Goal: Task Accomplishment & Management: Manage account settings

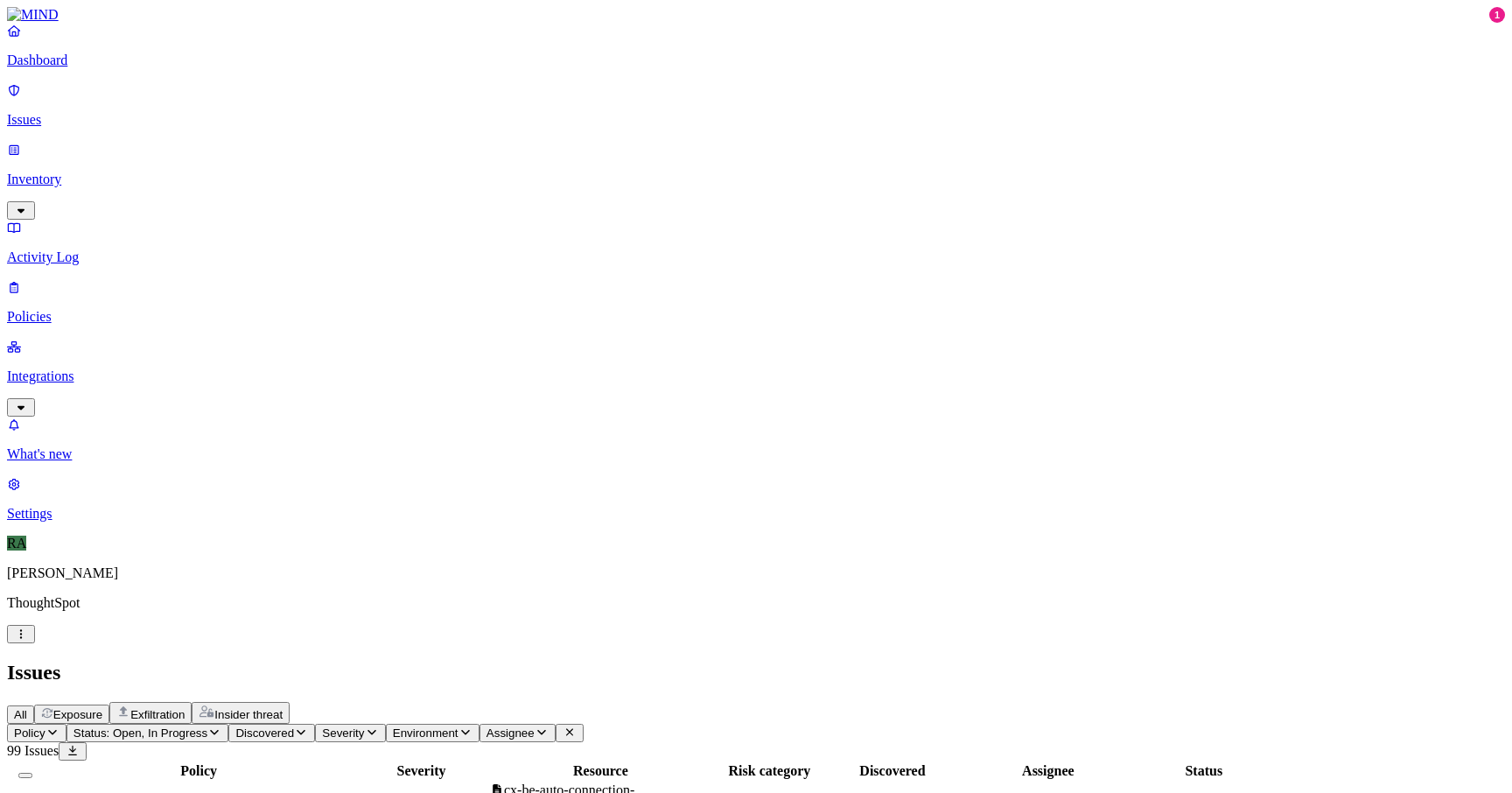
click at [535, 727] on span "Assignee" at bounding box center [510, 734] width 48 height 13
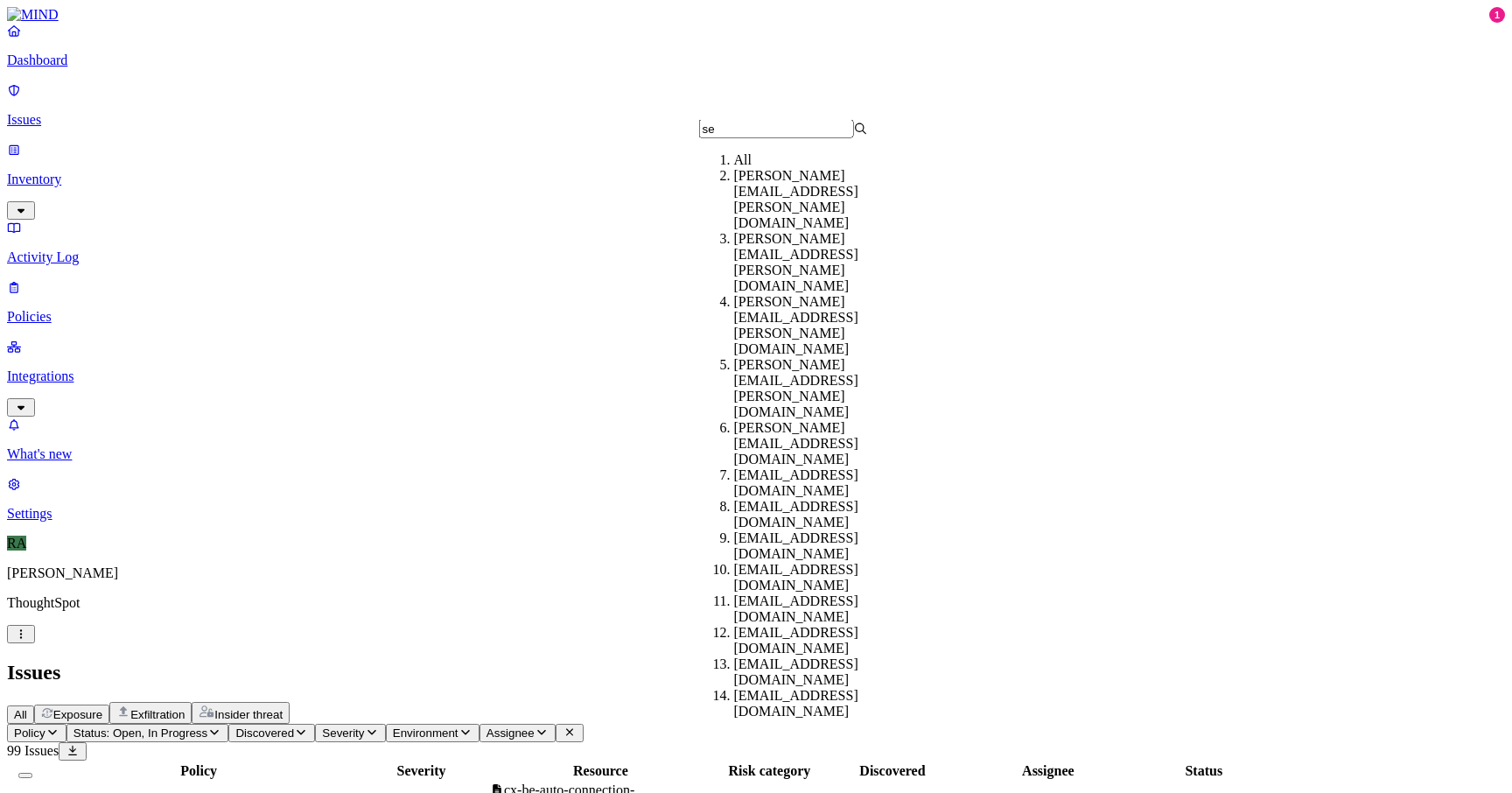
type input "s"
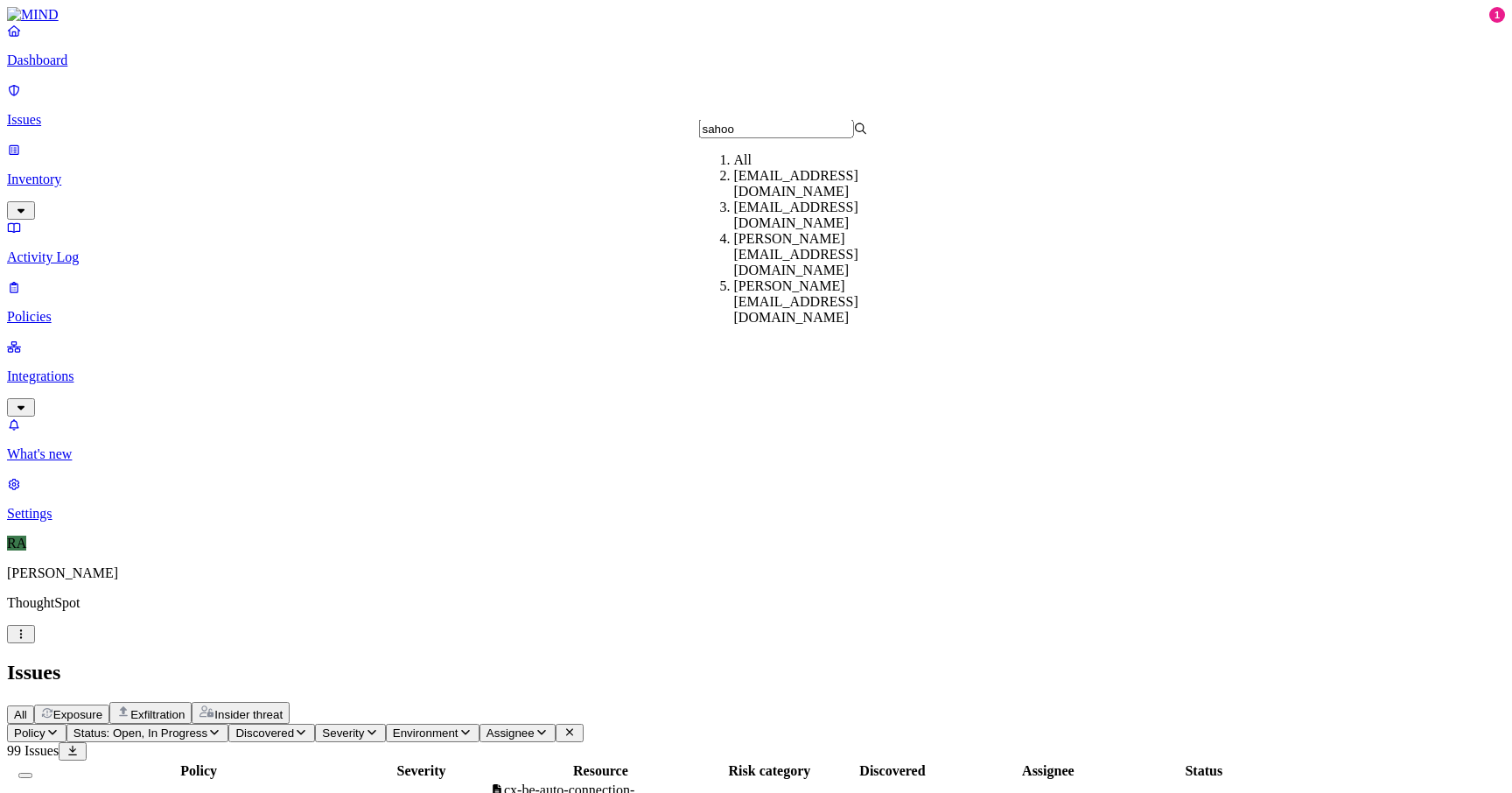
type input "sahoo"
click at [776, 291] on div "[PERSON_NAME][EMAIL_ADDRESS][DOMAIN_NAME]" at bounding box center [818, 302] width 169 height 48
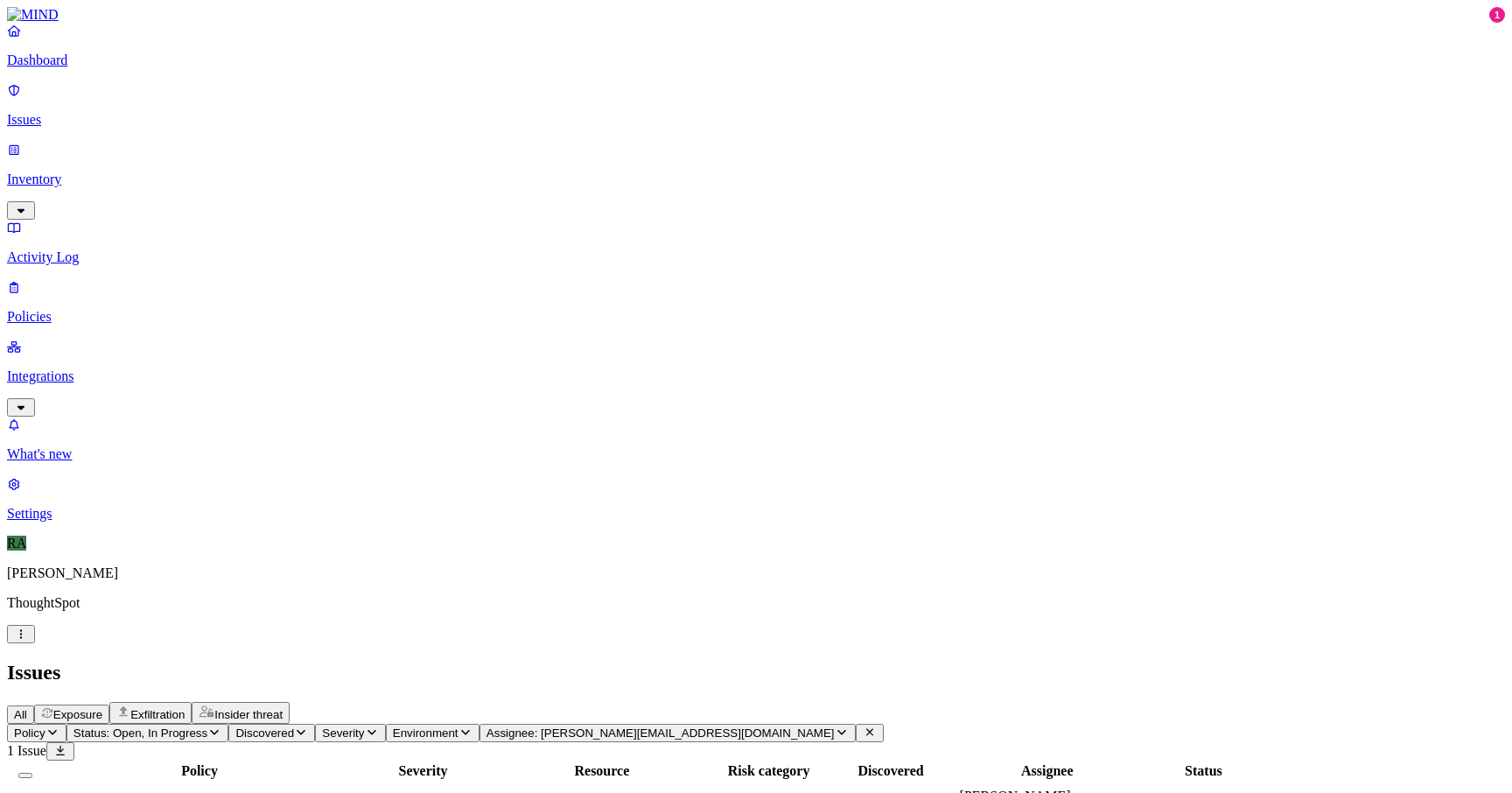
click at [767, 727] on span "Assignee: [PERSON_NAME][EMAIL_ADDRESS][DOMAIN_NAME]" at bounding box center [660, 734] width 348 height 13
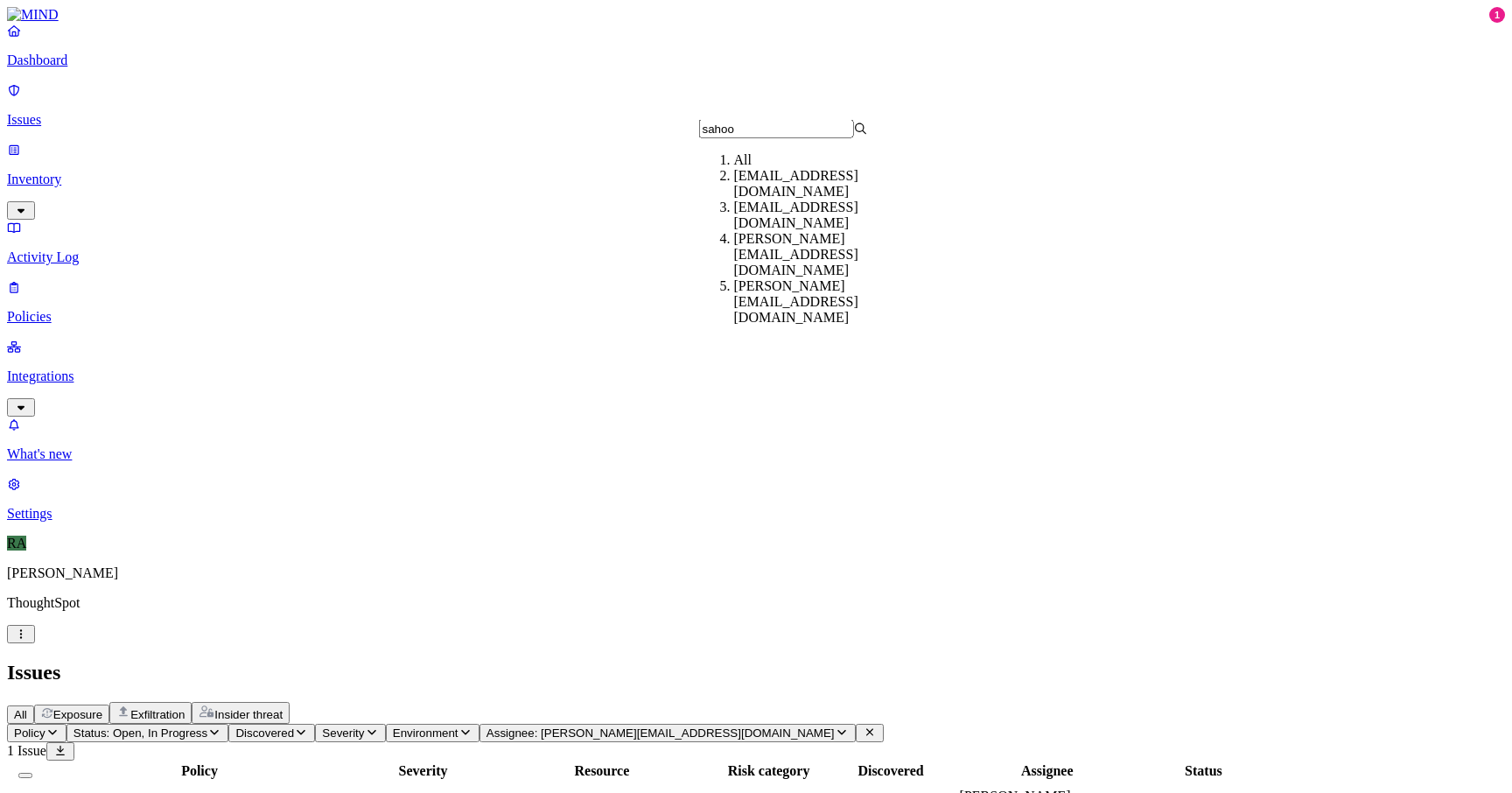
type input "sahoo"
click at [776, 199] on div "[EMAIL_ADDRESS][DOMAIN_NAME]" at bounding box center [818, 184] width 169 height 31
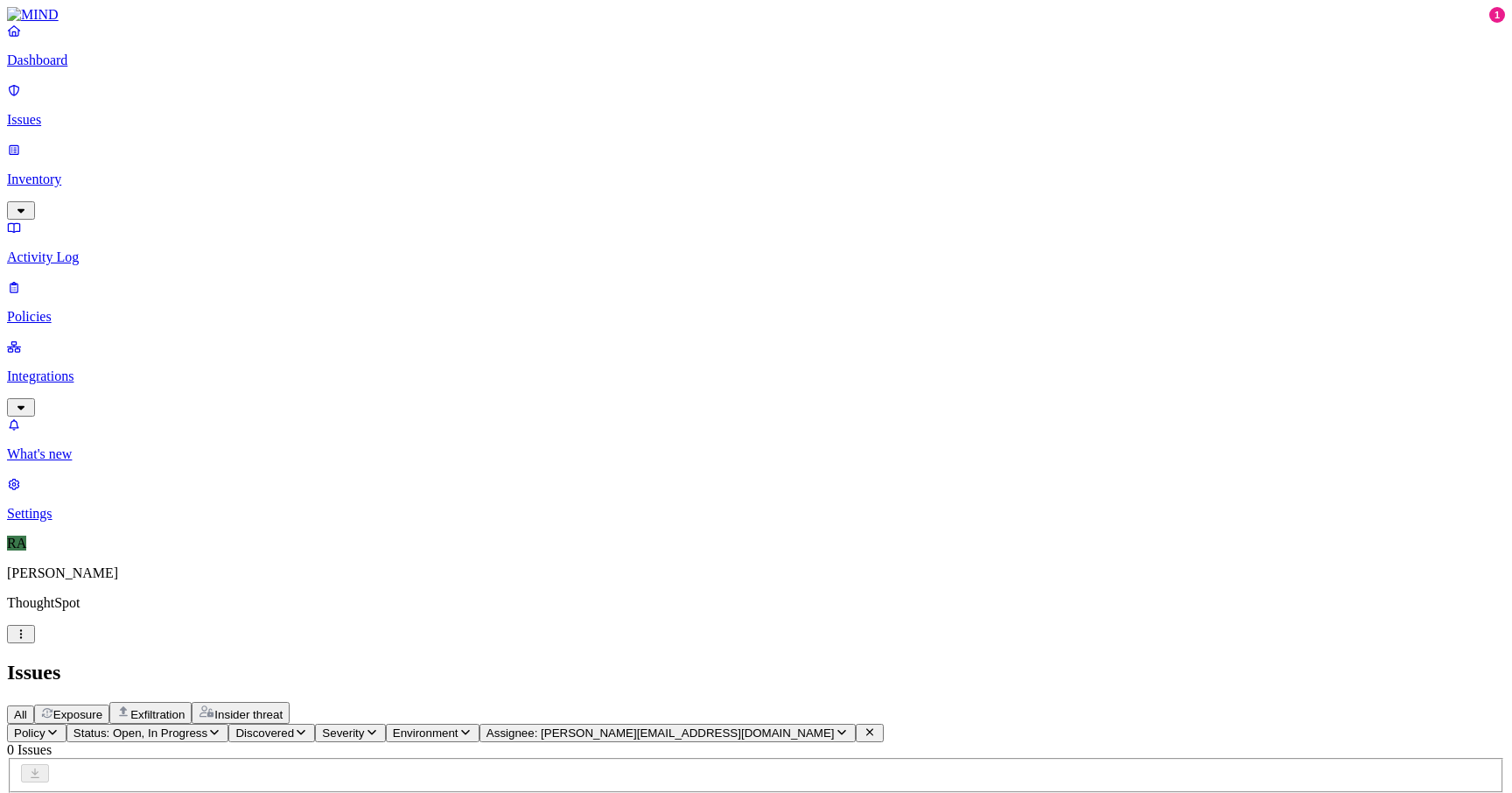
click at [762, 724] on button "Assignee: [PERSON_NAME][EMAIL_ADDRESS][DOMAIN_NAME]" at bounding box center [668, 734] width 377 height 18
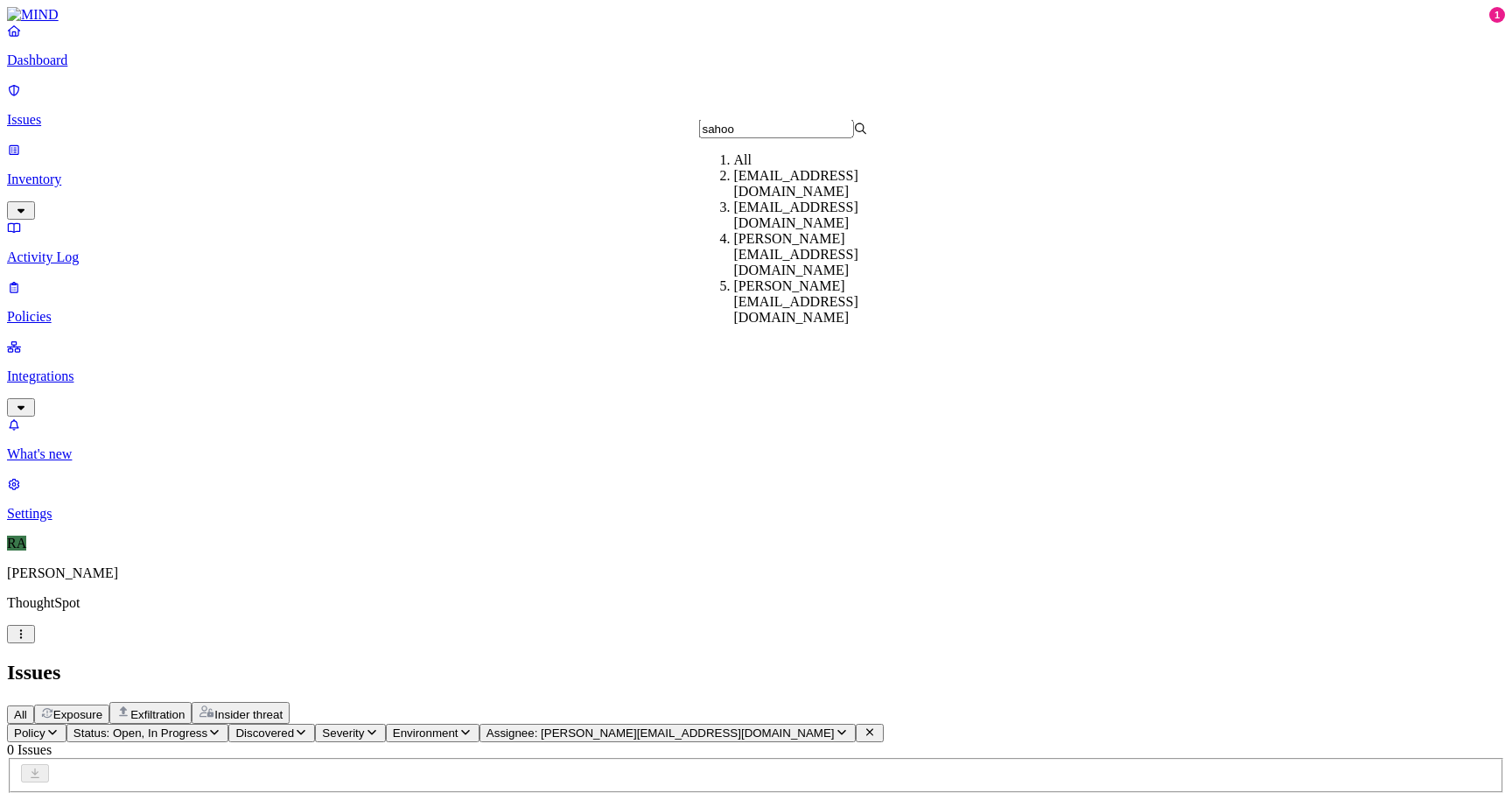
type input "sahoo"
click at [773, 264] on div "[PERSON_NAME][EMAIL_ADDRESS][DOMAIN_NAME]" at bounding box center [818, 255] width 169 height 48
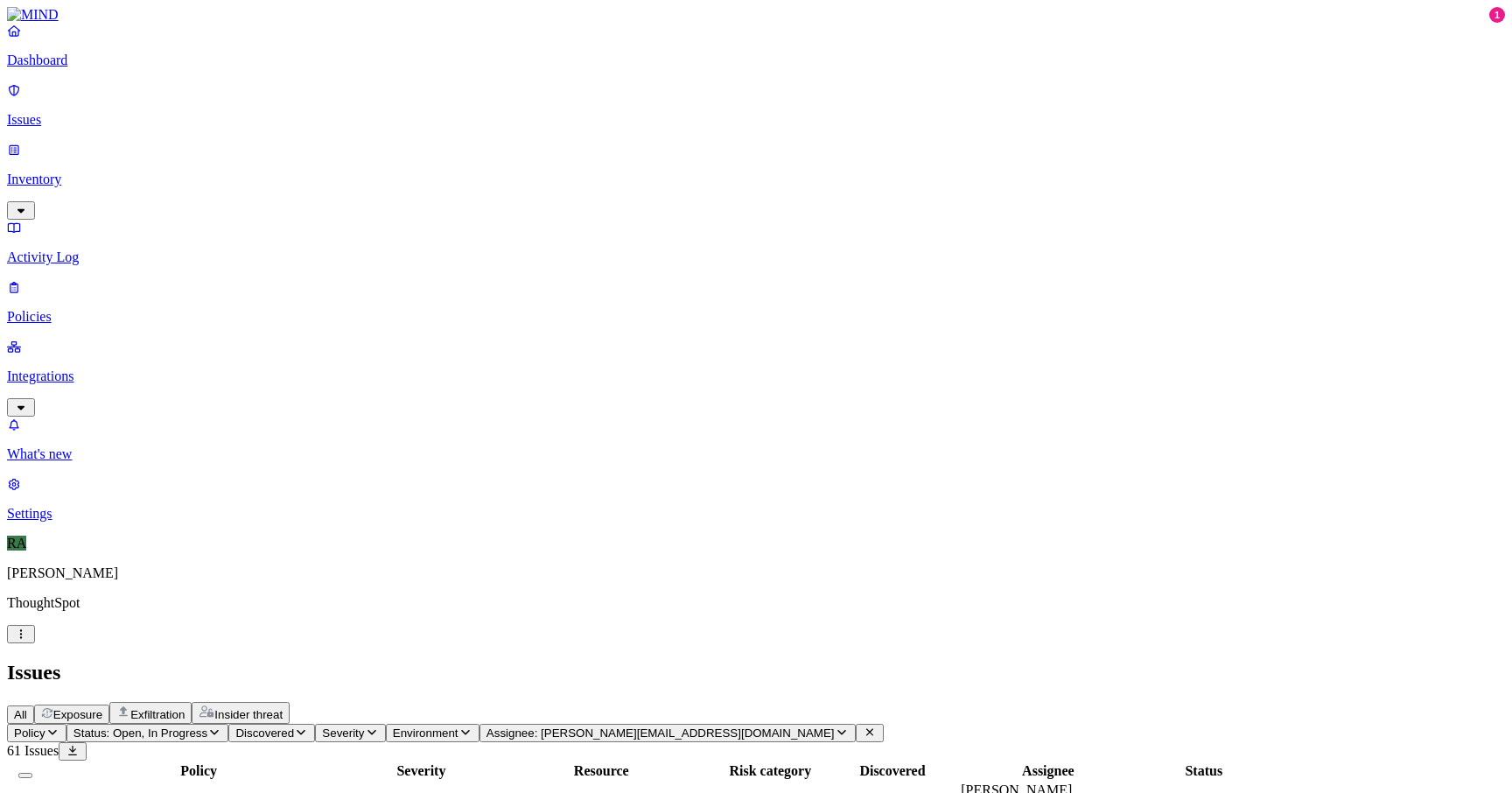
click at [32, 773] on button "Select all" at bounding box center [25, 776] width 14 height 5
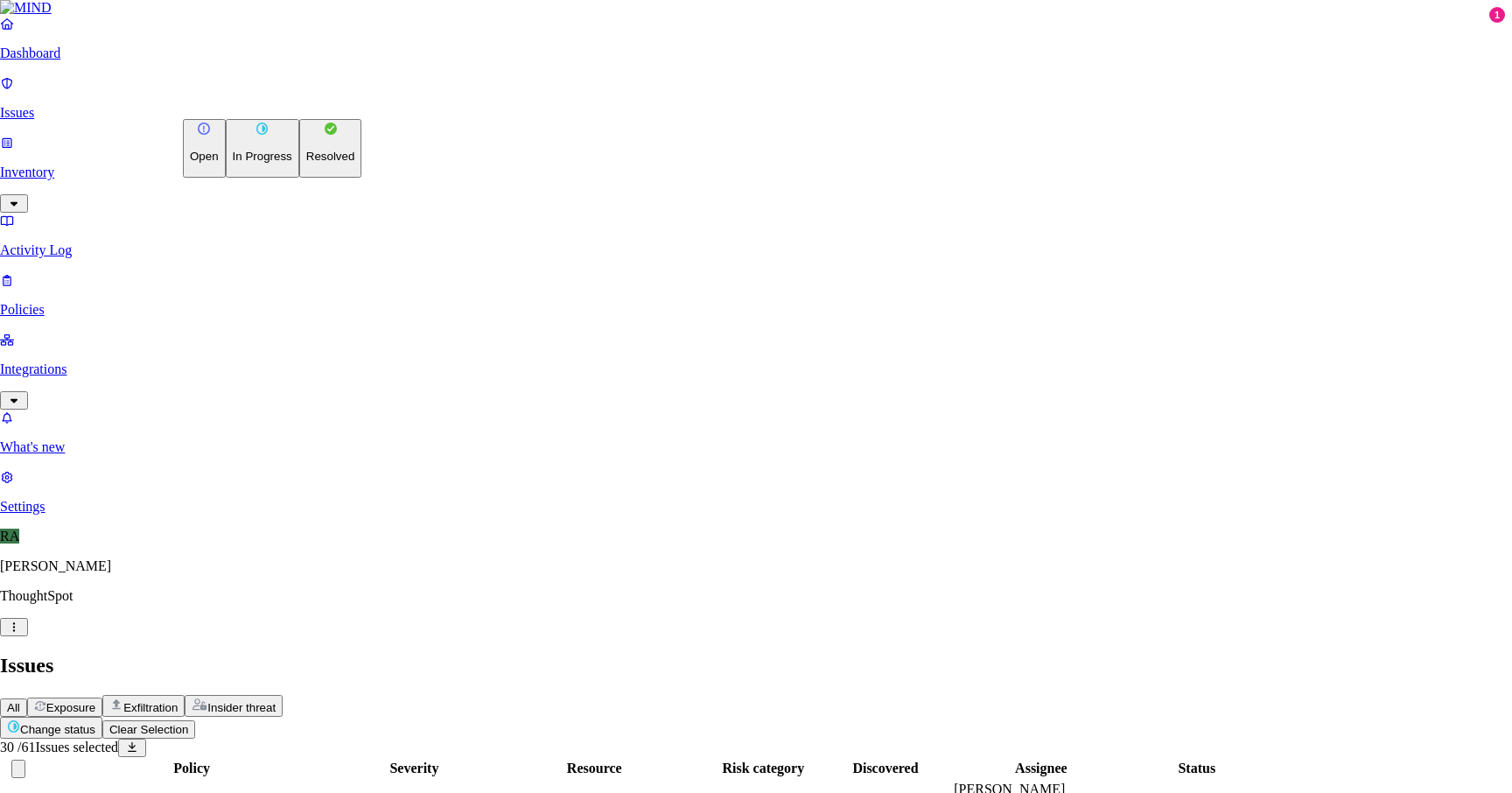
click at [306, 163] on p "Resolved" at bounding box center [331, 156] width 49 height 13
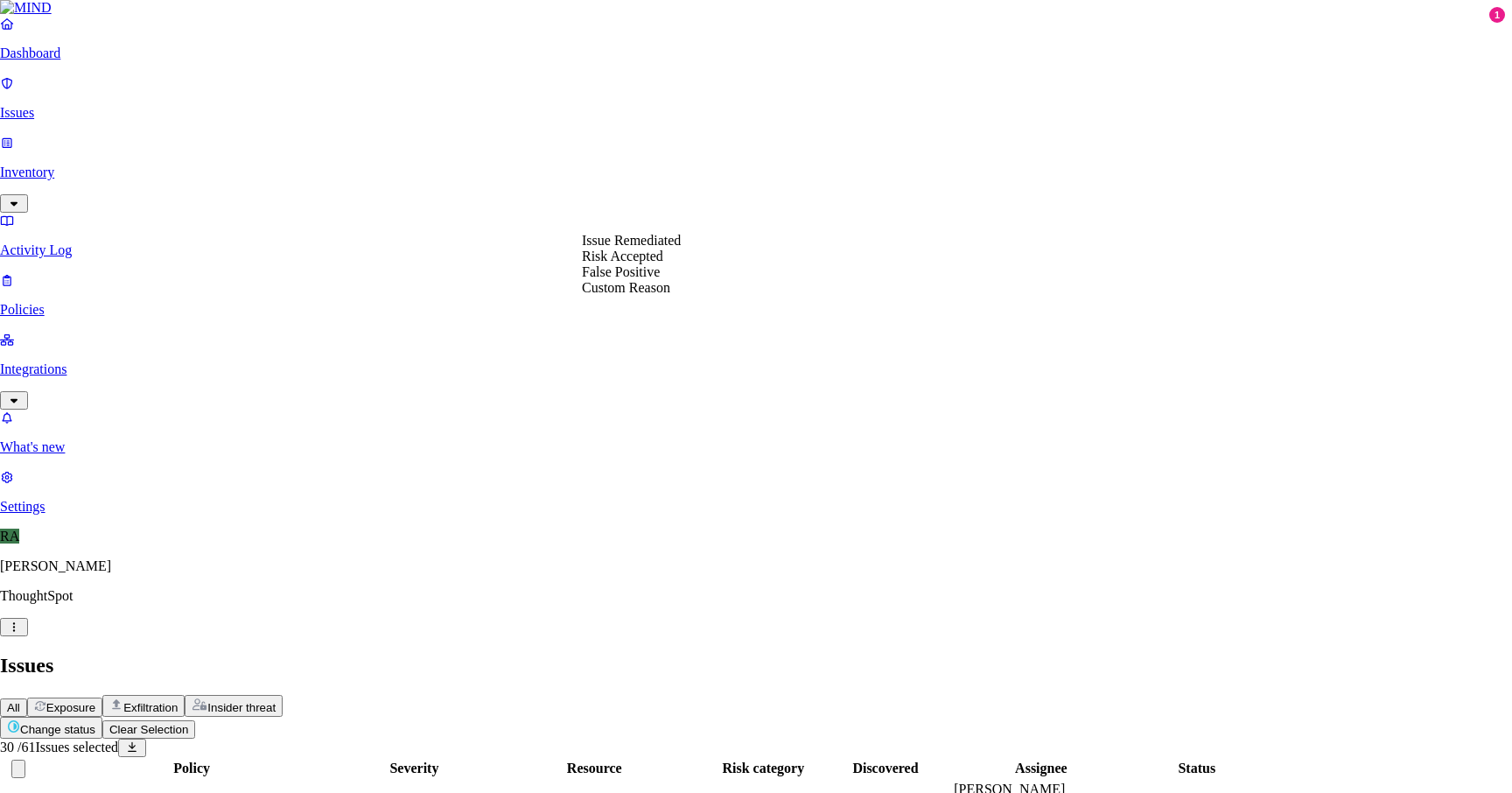
select select "Custom Reason"
paste textarea "aptop is getting replaced"
type textarea "Laptop is getting replaced"
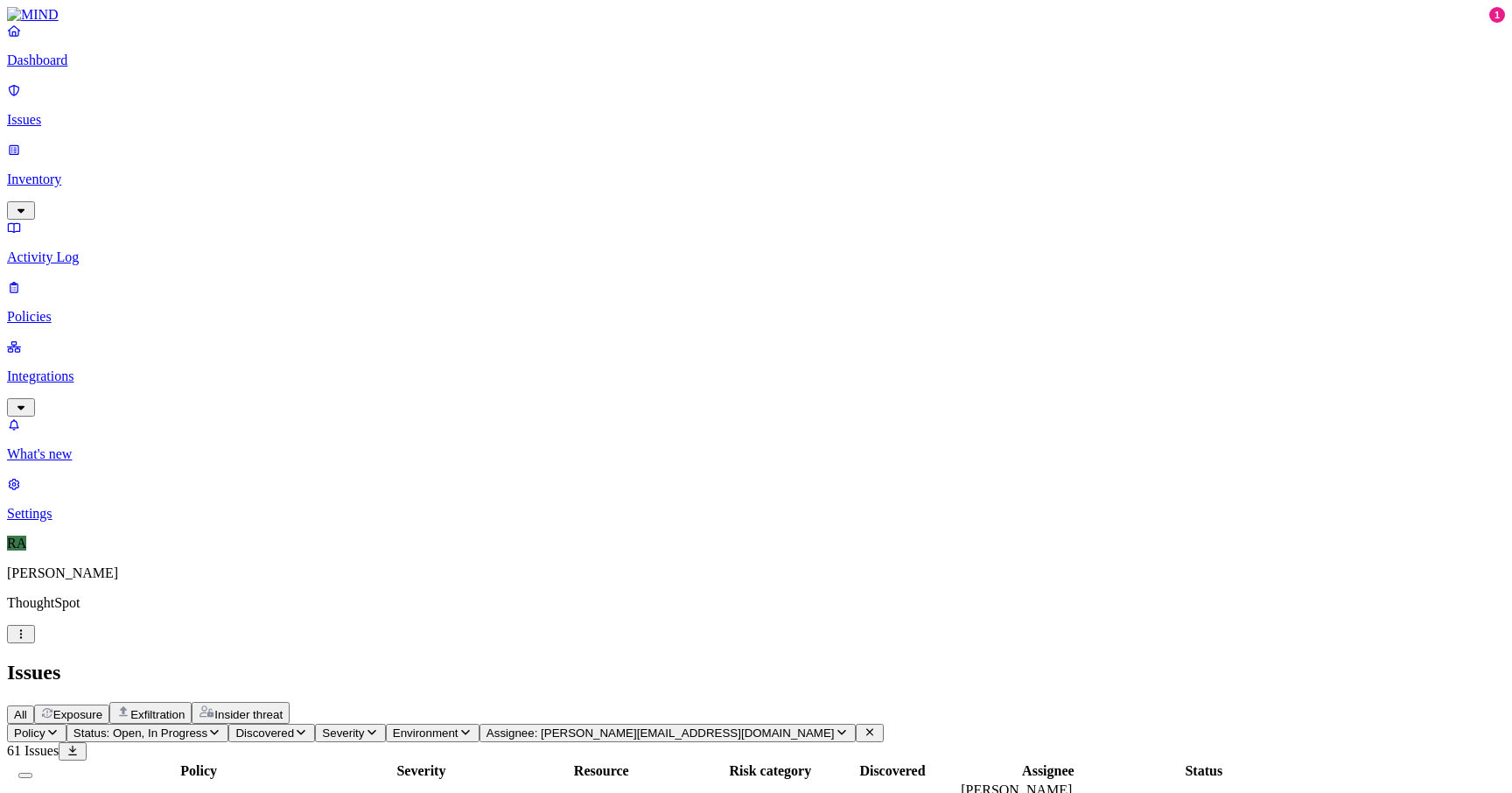
click at [32, 773] on button "Select all" at bounding box center [25, 776] width 14 height 5
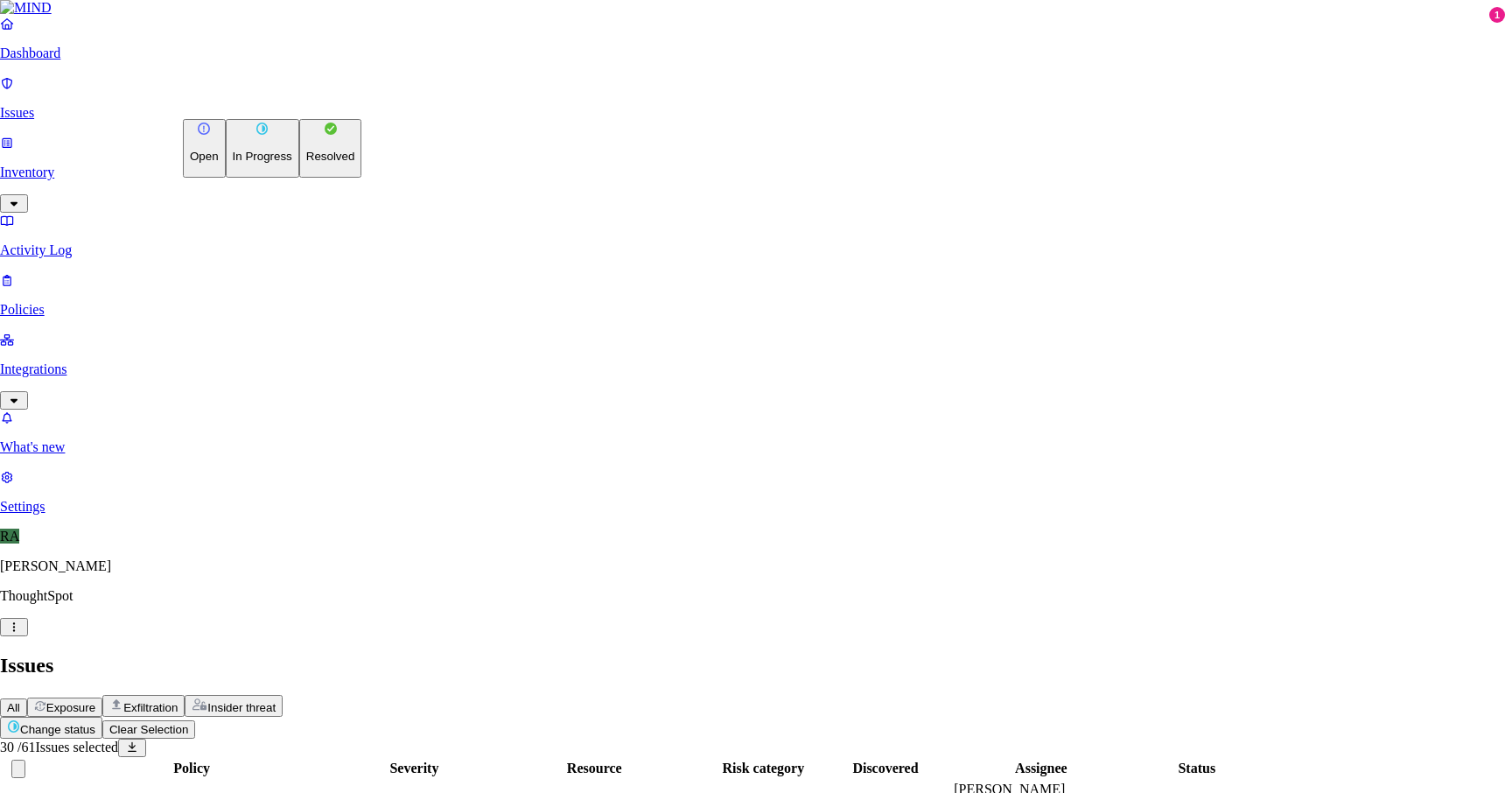
click at [306, 163] on p "Resolved" at bounding box center [331, 156] width 49 height 13
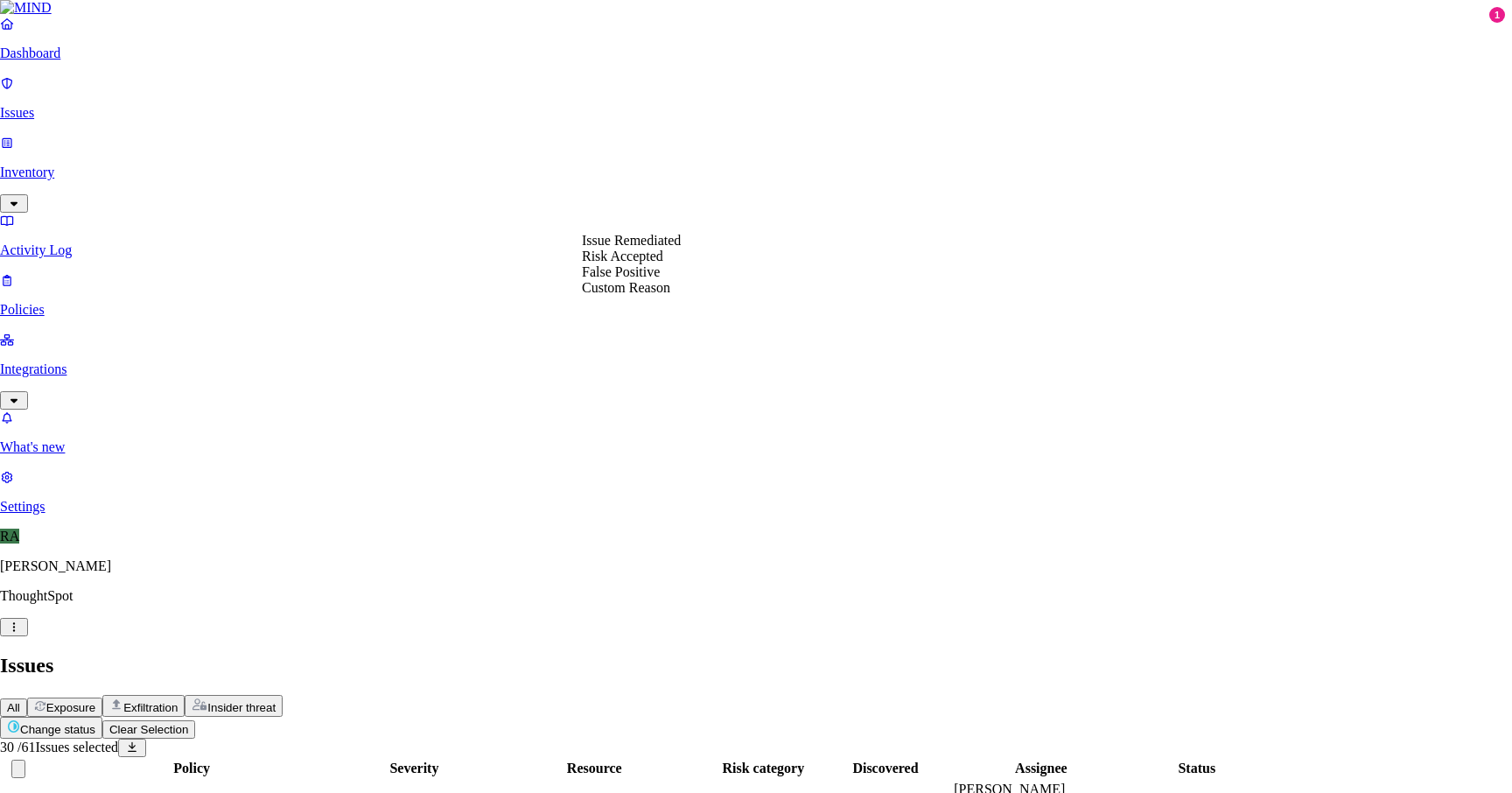
select select "Custom Reason"
paste textarea "aptop is getting replaced"
type textarea "Laptop is getting replaced"
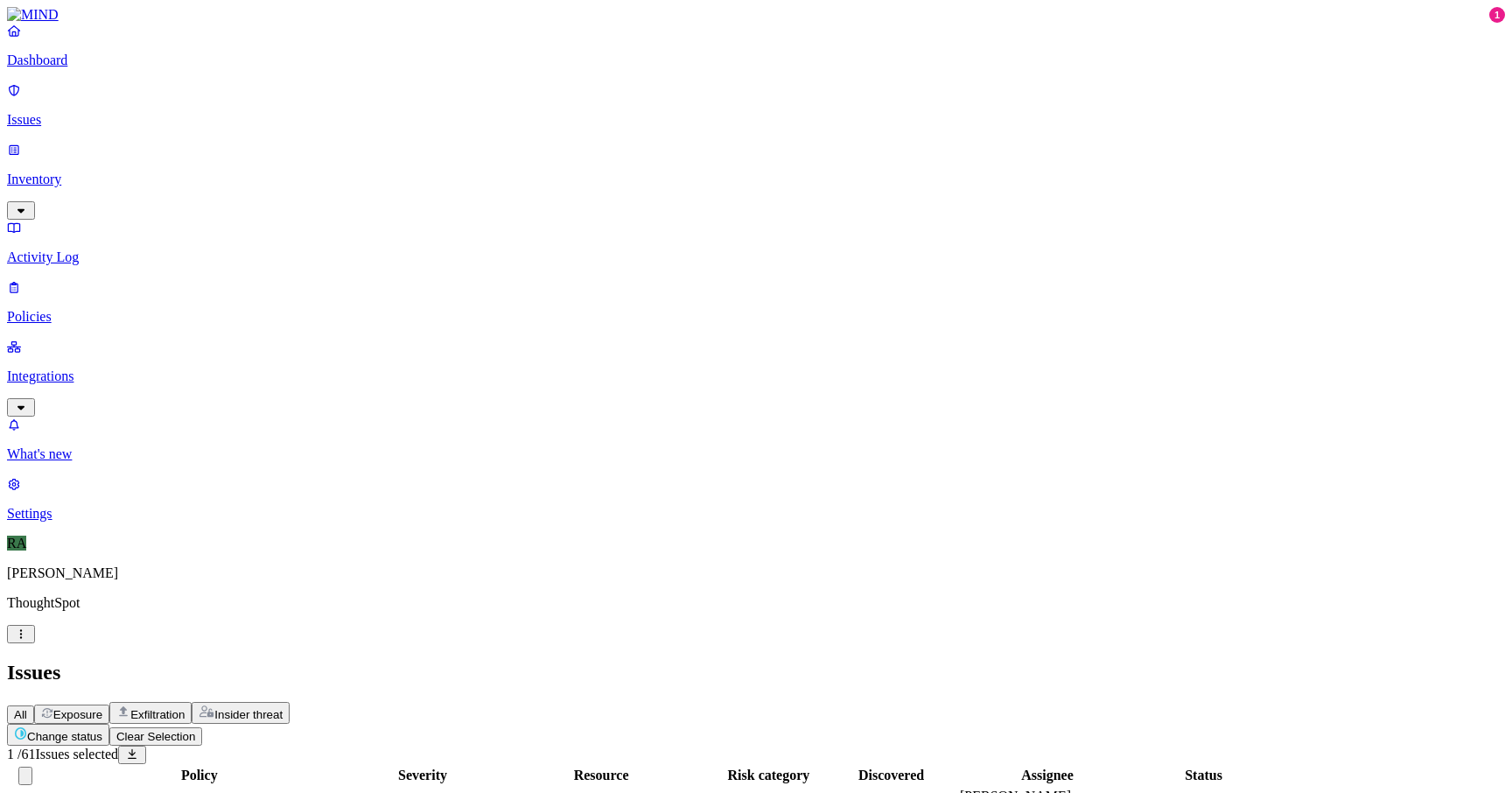
click at [304, 100] on html "Dashboard Issues Inventory Activity Log Policies Integrations What's new 1 Sett…" at bounding box center [756, 489] width 1512 height 979
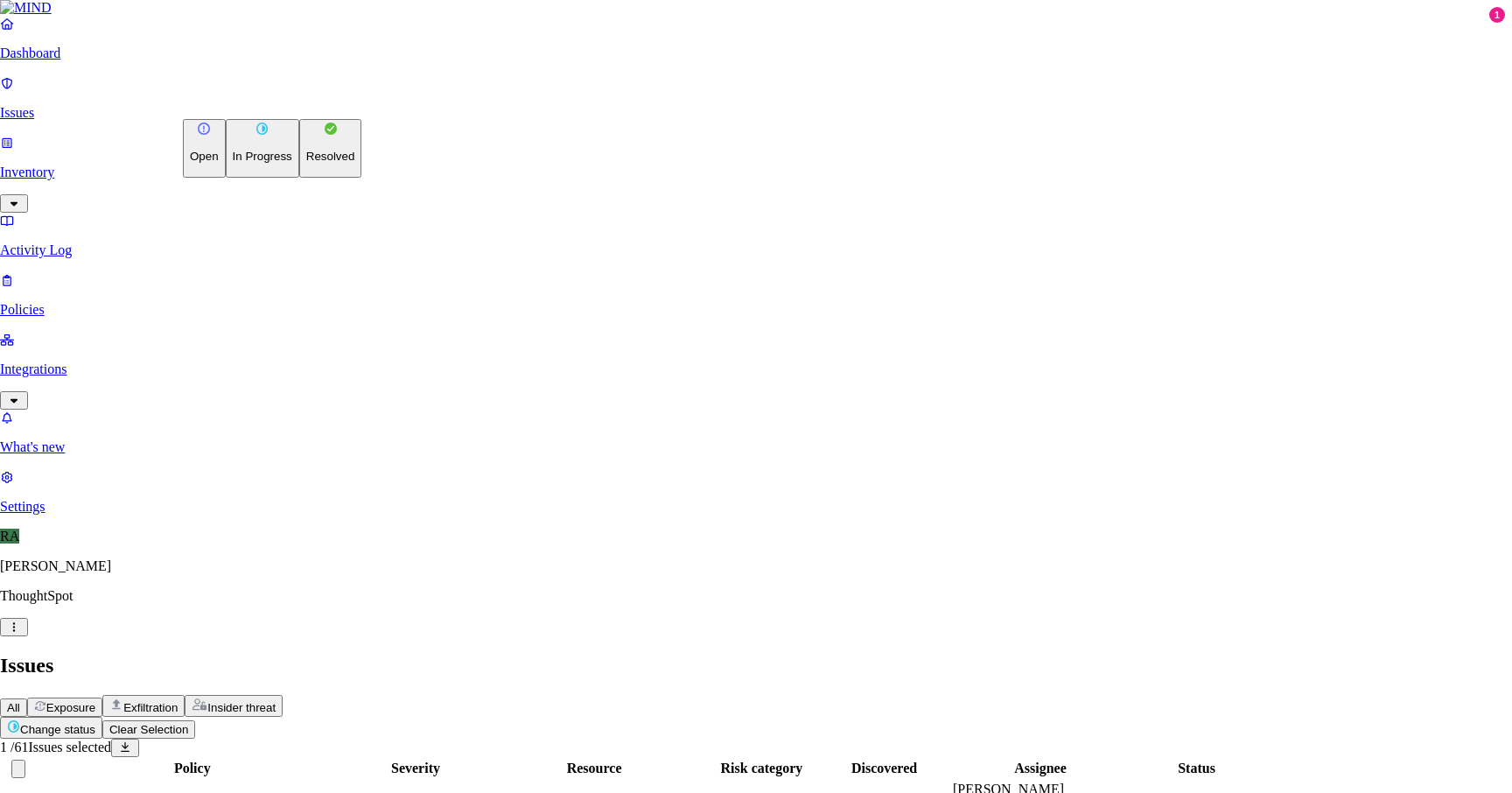
click at [306, 163] on p "Resolved" at bounding box center [331, 156] width 49 height 13
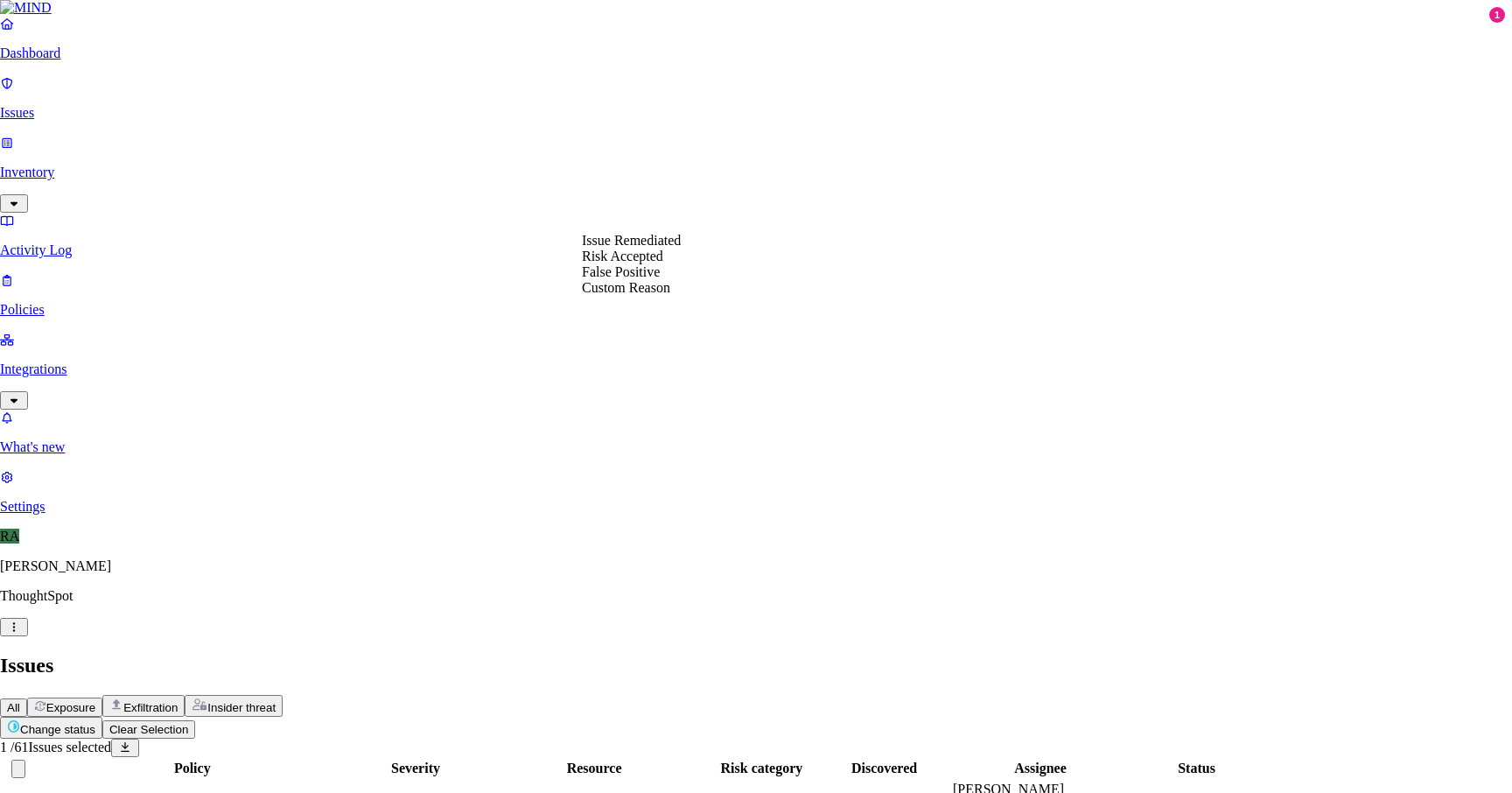
select select "Risk Accepted"
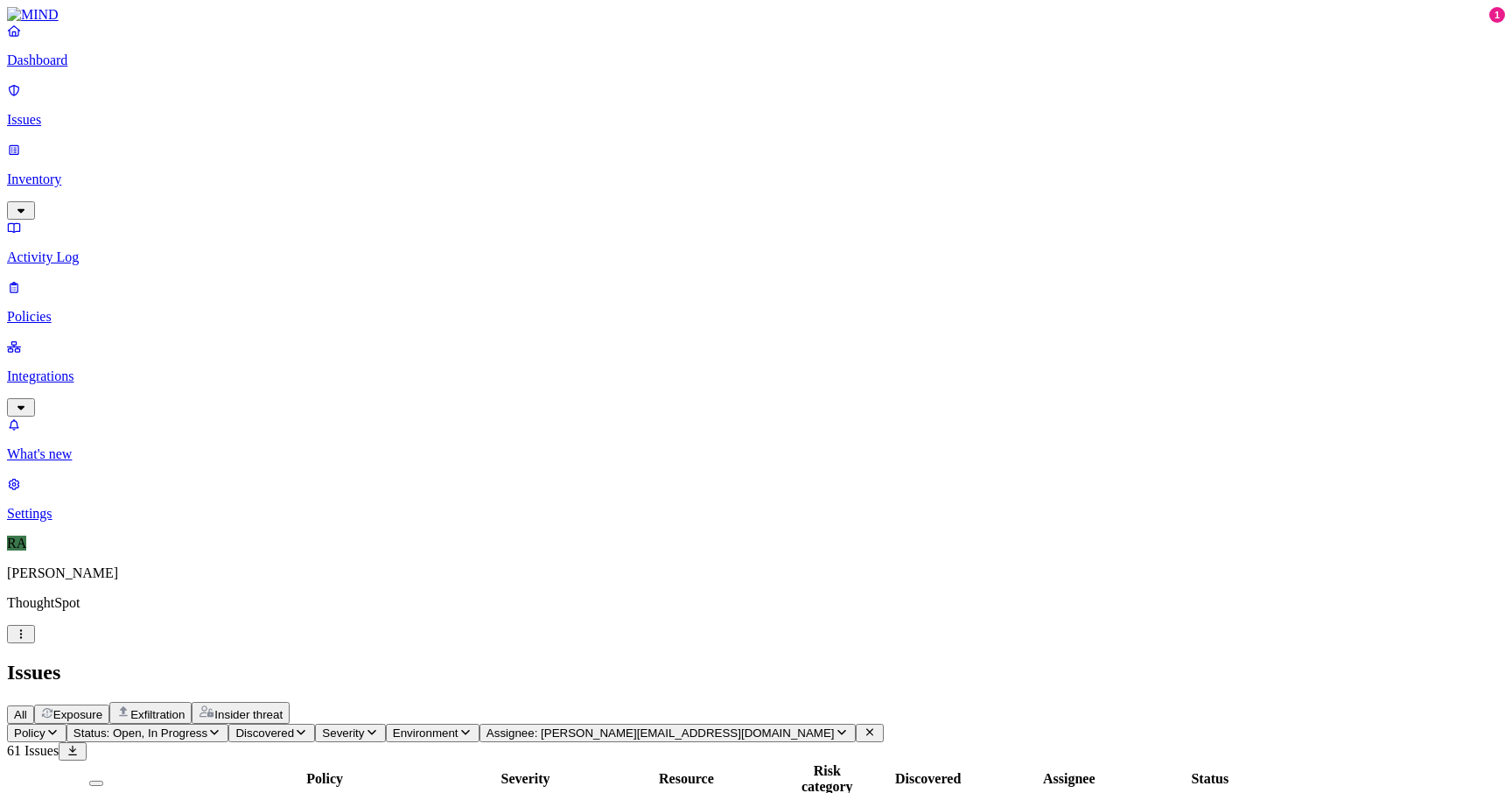
click at [877, 727] on icon at bounding box center [869, 733] width 14 height 11
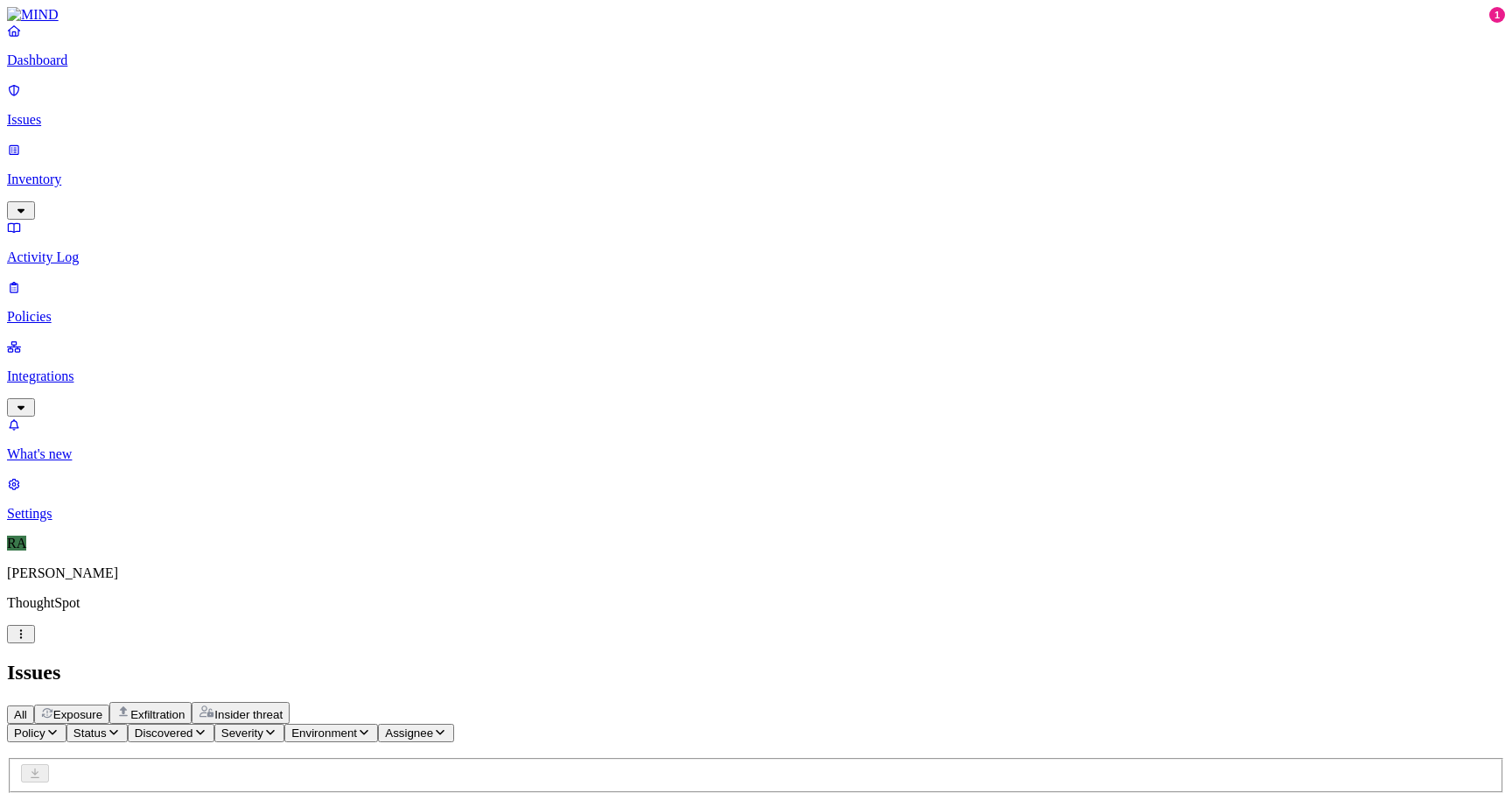
click at [128, 724] on button "Status" at bounding box center [97, 734] width 61 height 18
click at [318, 193] on button "button" at bounding box center [325, 196] width 14 height 5
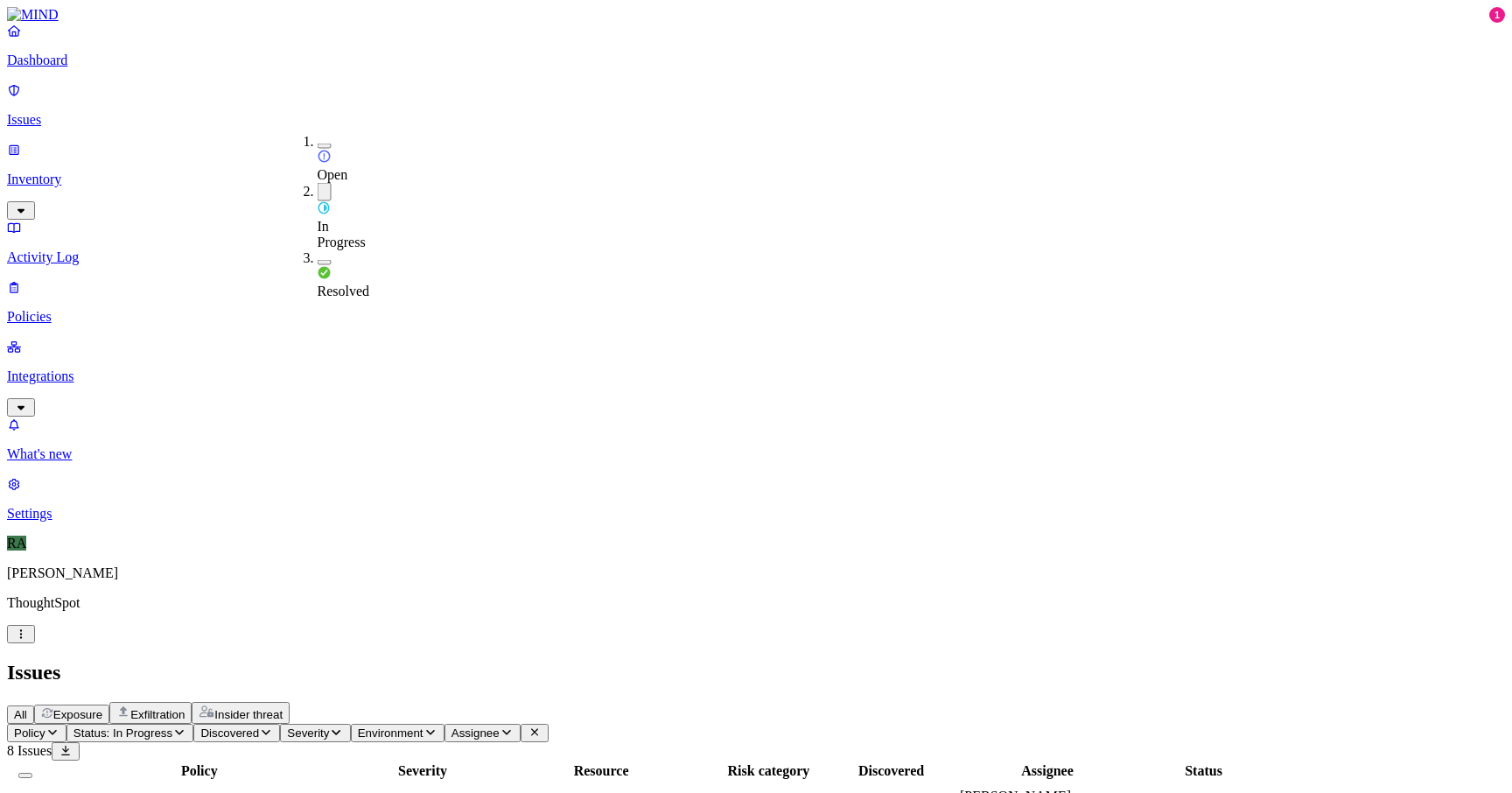
click at [318, 251] on div "Resolved" at bounding box center [318, 275] width 0 height 49
click at [576, 661] on div "Issues" at bounding box center [756, 673] width 1498 height 24
drag, startPoint x: 1182, startPoint y: 509, endPoint x: 1256, endPoint y: 513, distance: 74.1
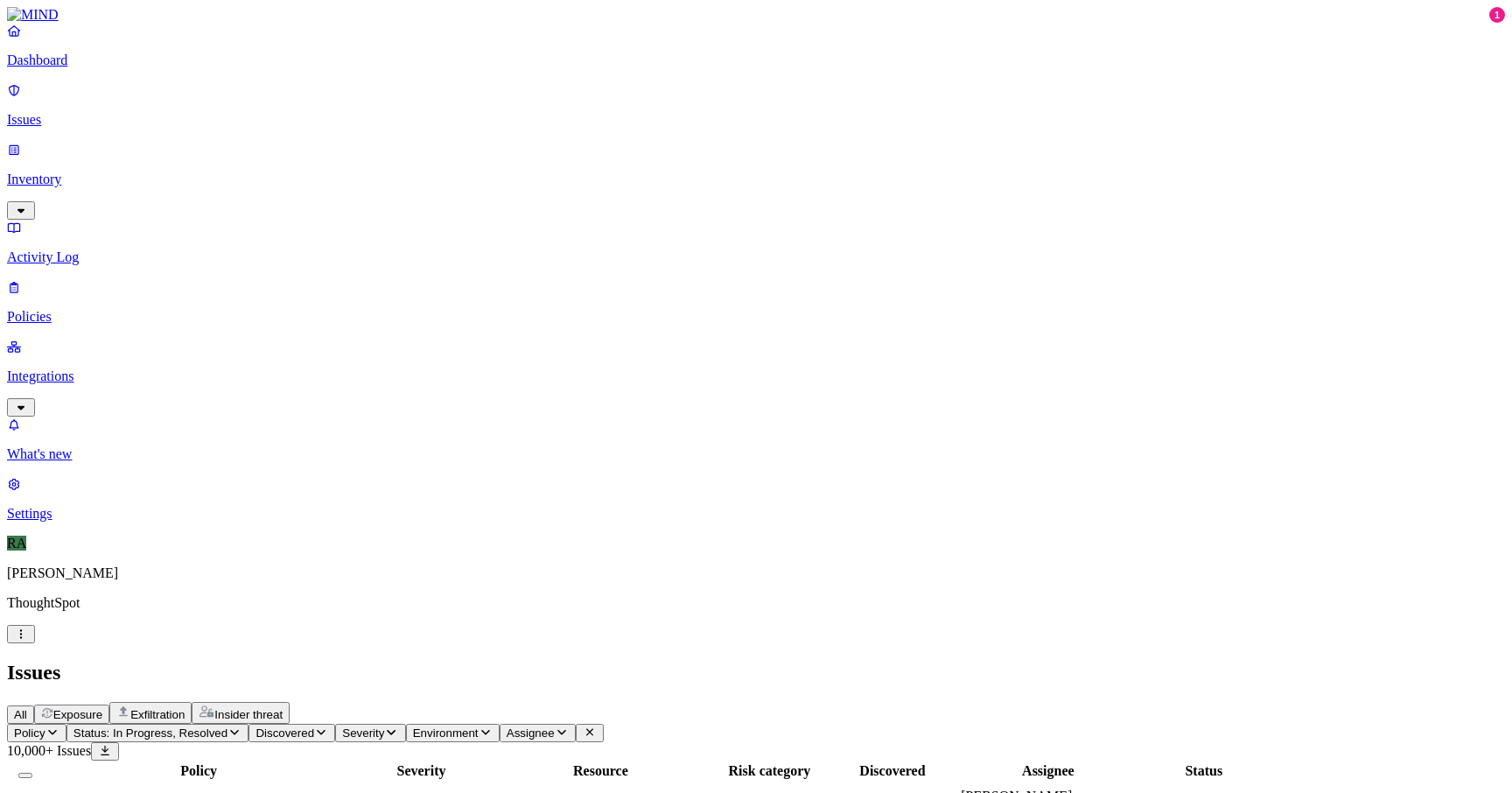
click at [228, 727] on span "Status: In Progress, Resolved" at bounding box center [150, 734] width 154 height 13
click at [318, 251] on div "Resolved" at bounding box center [318, 276] width 0 height 51
click at [318, 144] on button "button" at bounding box center [325, 146] width 14 height 5
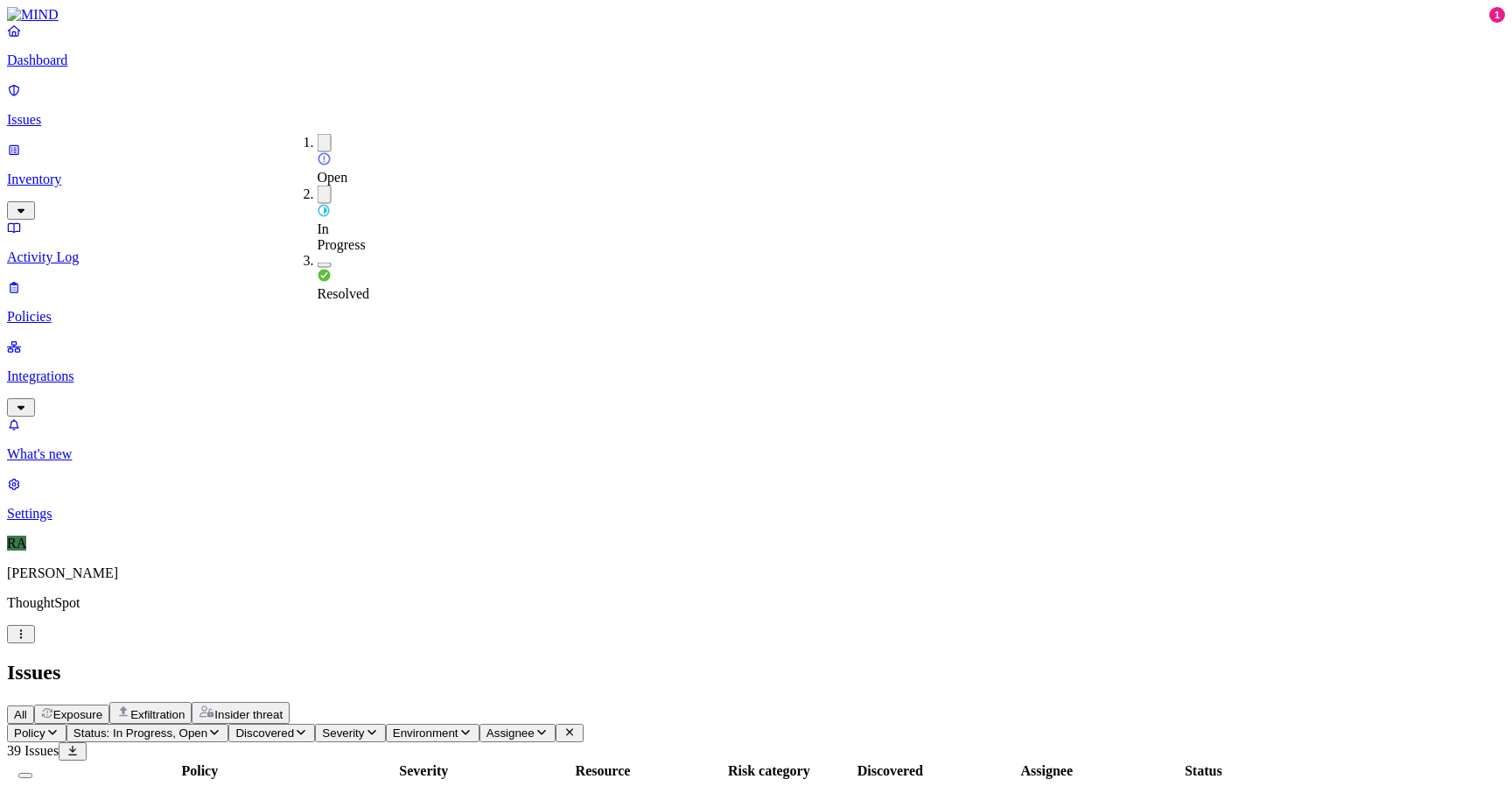
click at [598, 661] on h2 "Issues" at bounding box center [756, 673] width 1498 height 24
drag, startPoint x: 1179, startPoint y: 579, endPoint x: 1255, endPoint y: 583, distance: 76.1
drag, startPoint x: 1256, startPoint y: 208, endPoint x: 1329, endPoint y: 211, distance: 73.1
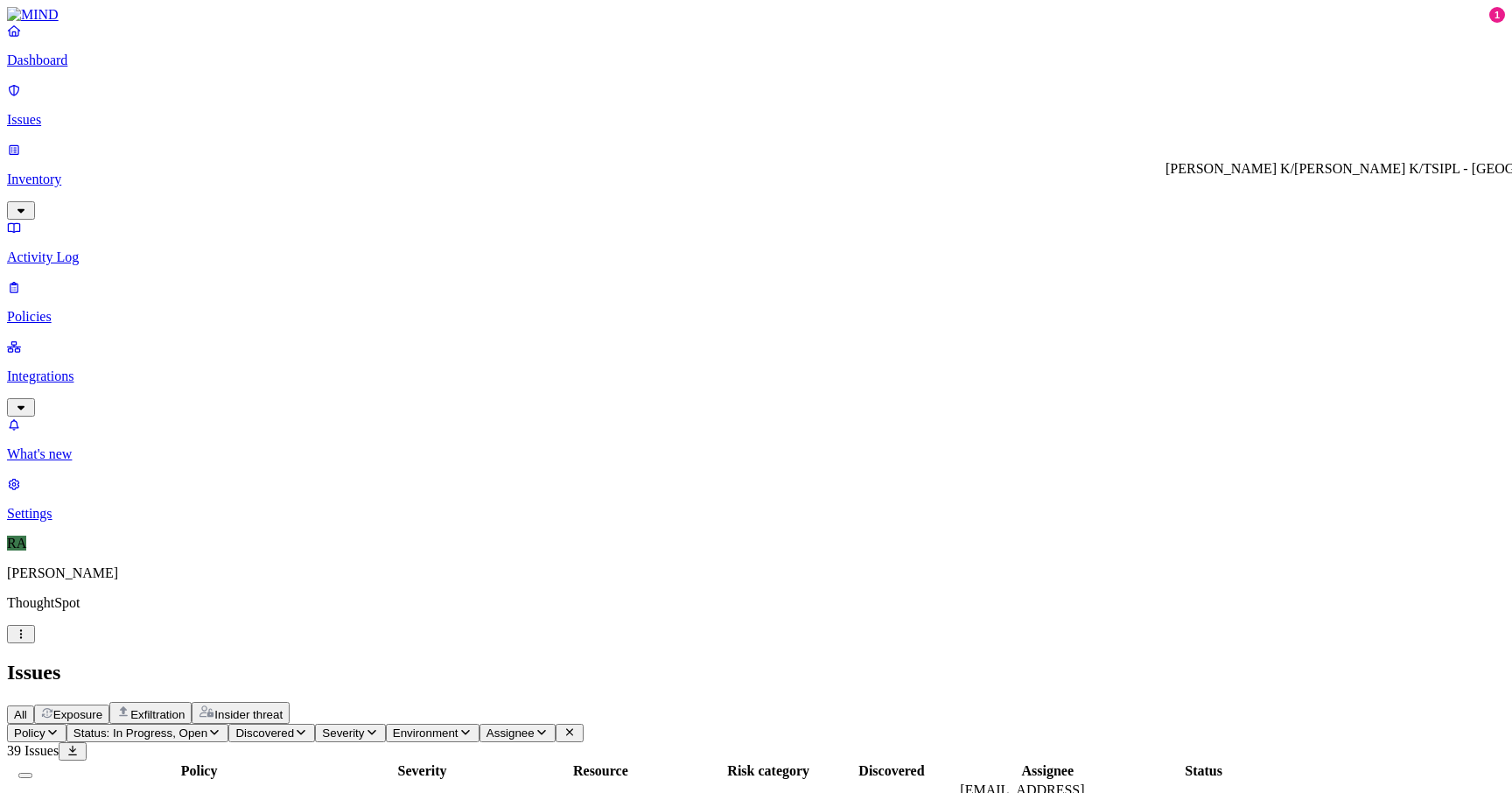
copy div "[PERSON_NAME]"
drag, startPoint x: 1183, startPoint y: 682, endPoint x: 1259, endPoint y: 686, distance: 76.1
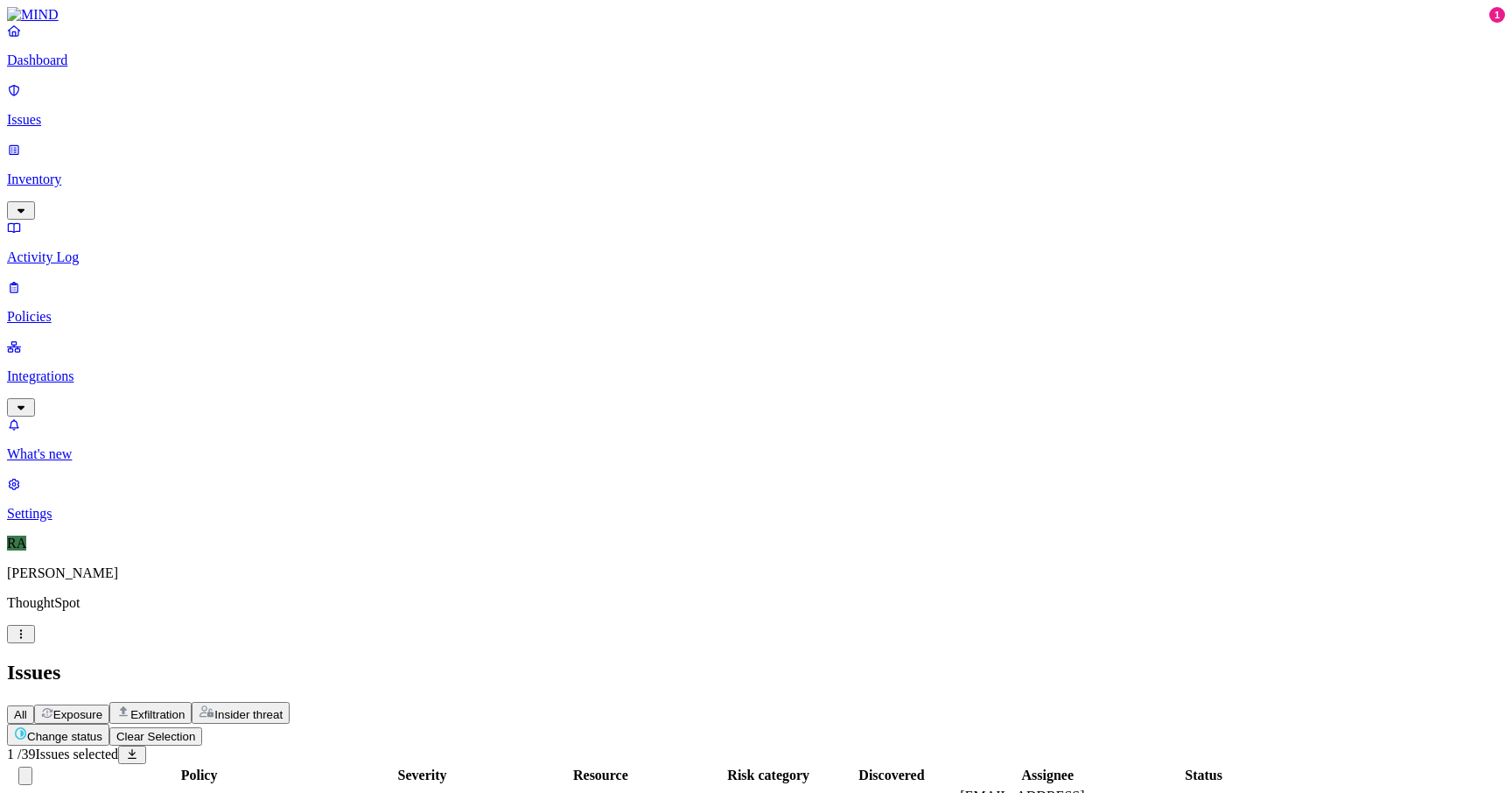
scroll to position [473, 0]
type button "on"
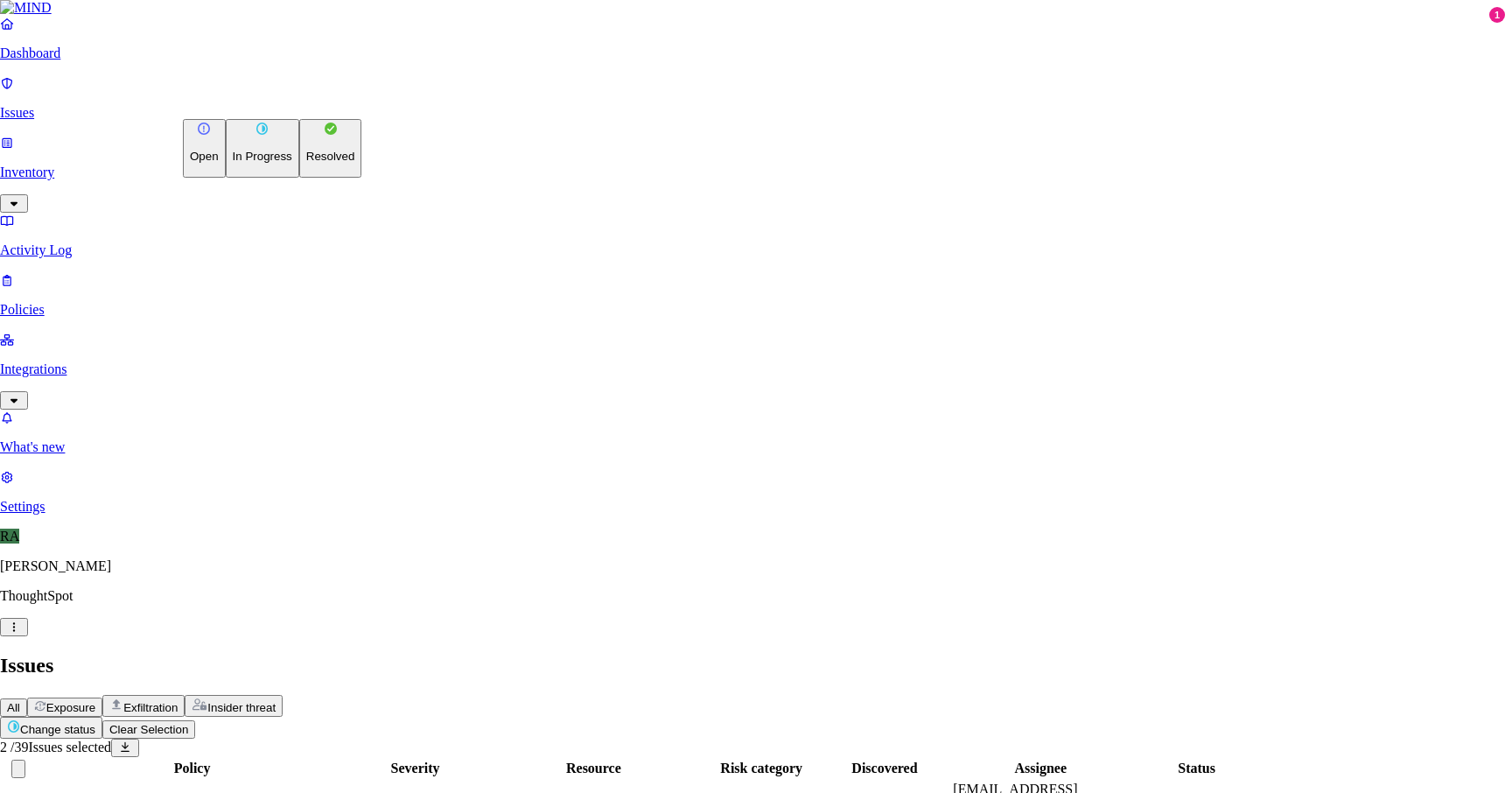
click at [306, 163] on p "Resolved" at bounding box center [331, 156] width 49 height 13
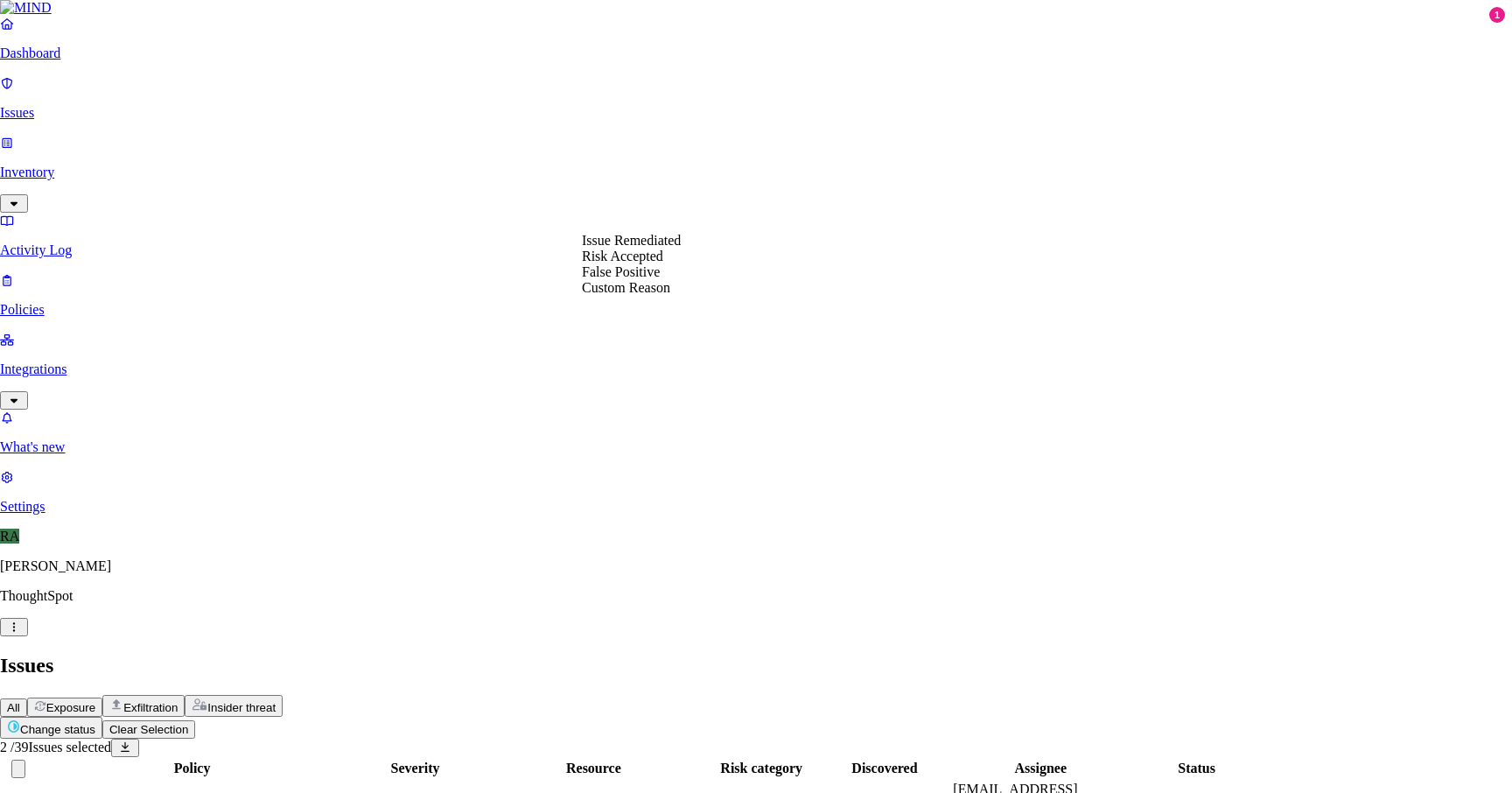
select select "Custom Reason"
type textarea "deactivated user"
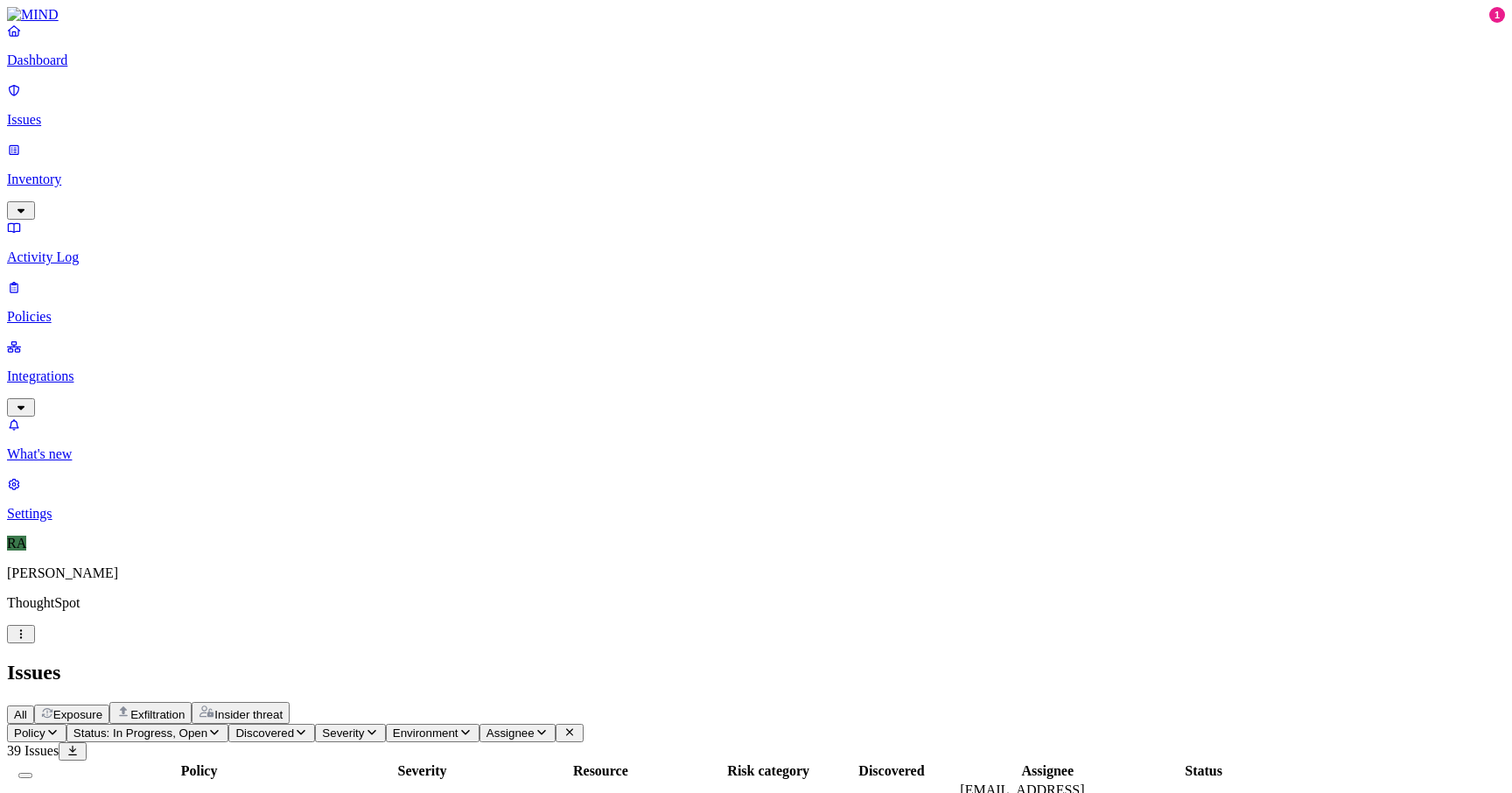
copy span "[PERSON_NAME].[PERSON_NAME]"
drag, startPoint x: 1182, startPoint y: 613, endPoint x: 1280, endPoint y: 613, distance: 98.0
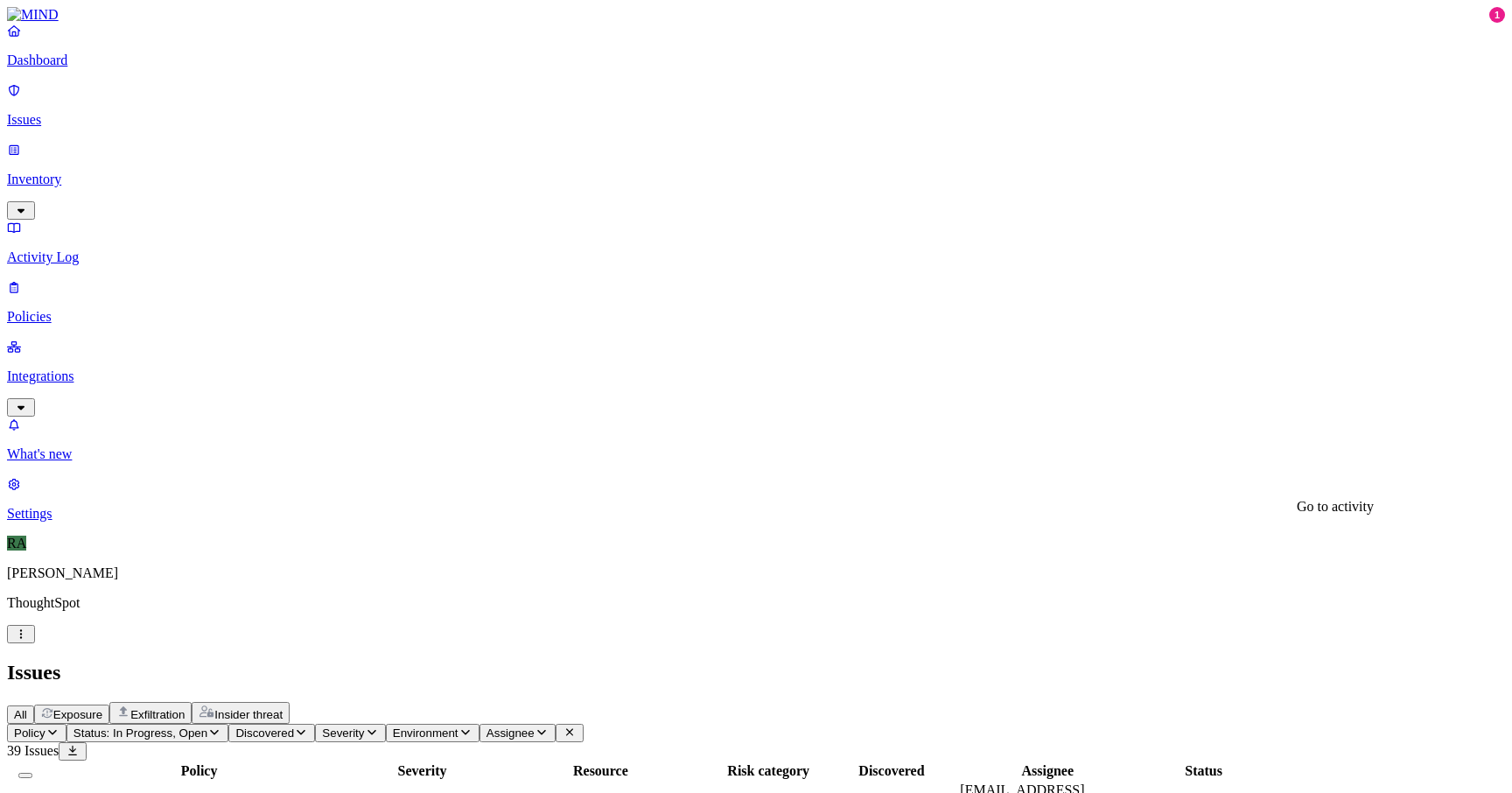
scroll to position [177, 0]
drag, startPoint x: 1389, startPoint y: 745, endPoint x: 1102, endPoint y: 758, distance: 287.3
copy span "migration related work"
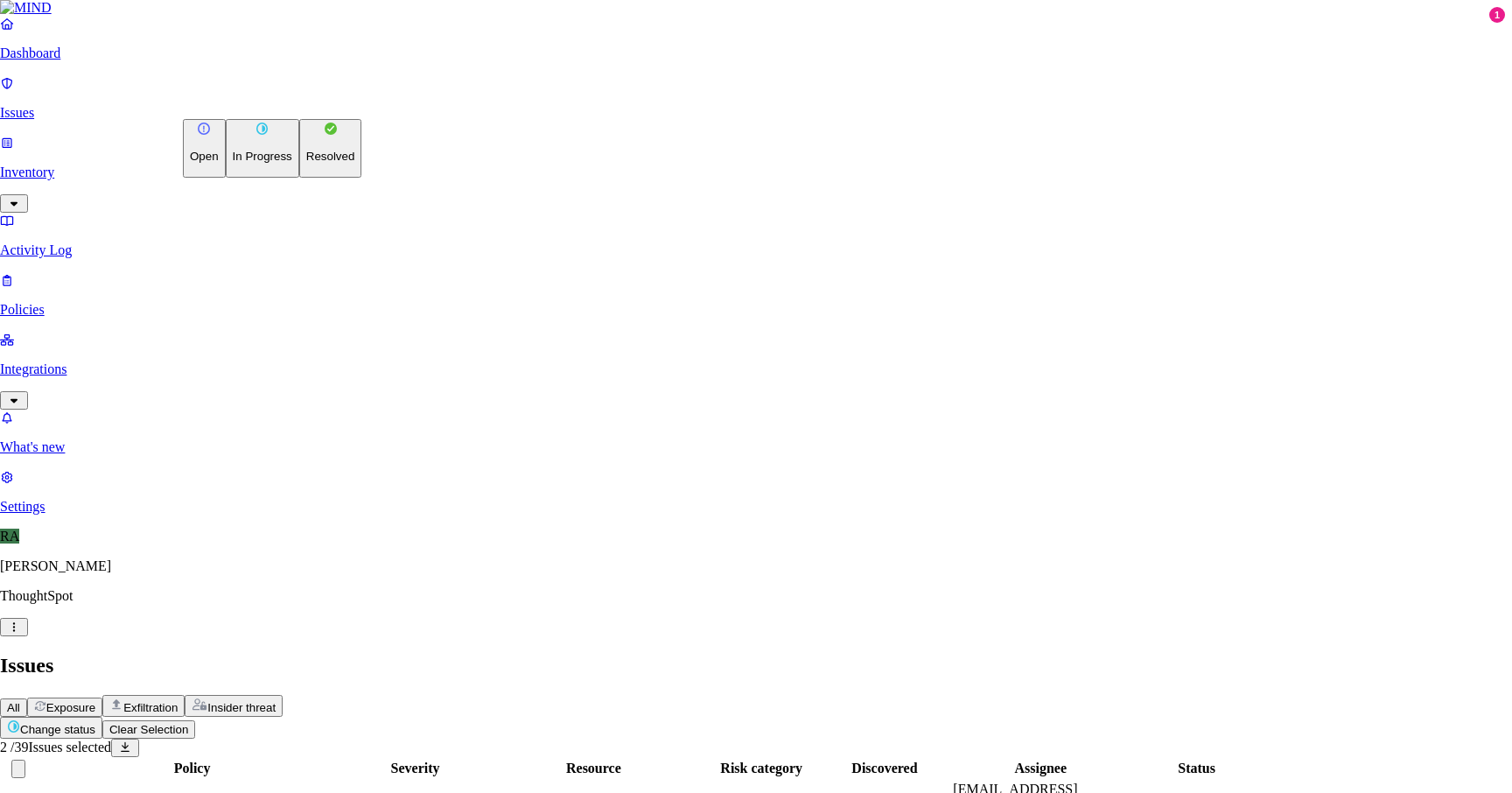
click at [299, 177] on button "Resolved" at bounding box center [330, 148] width 63 height 59
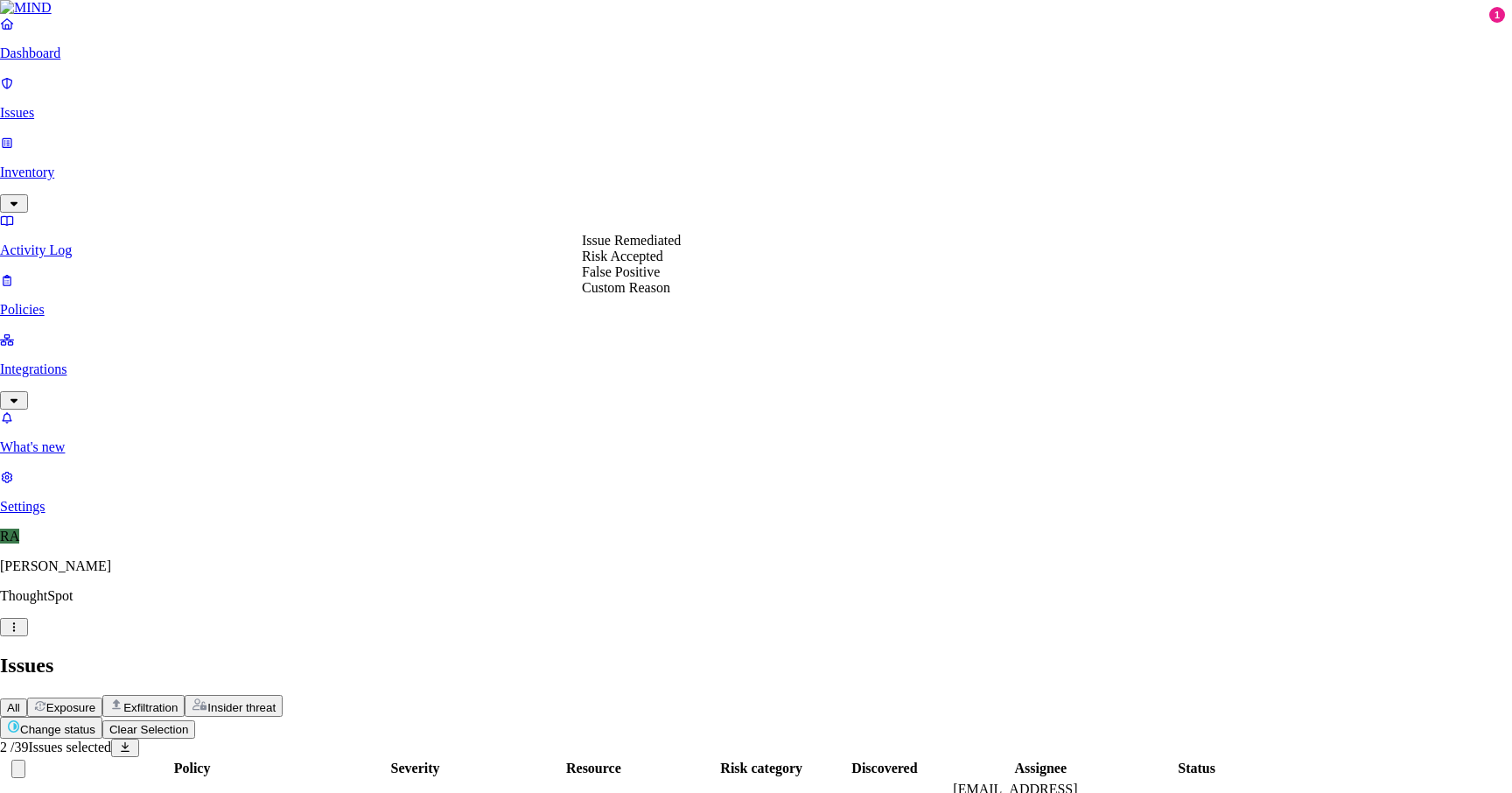
select select "Custom Reason"
paste textarea "migration related work"
type textarea "migration related work"
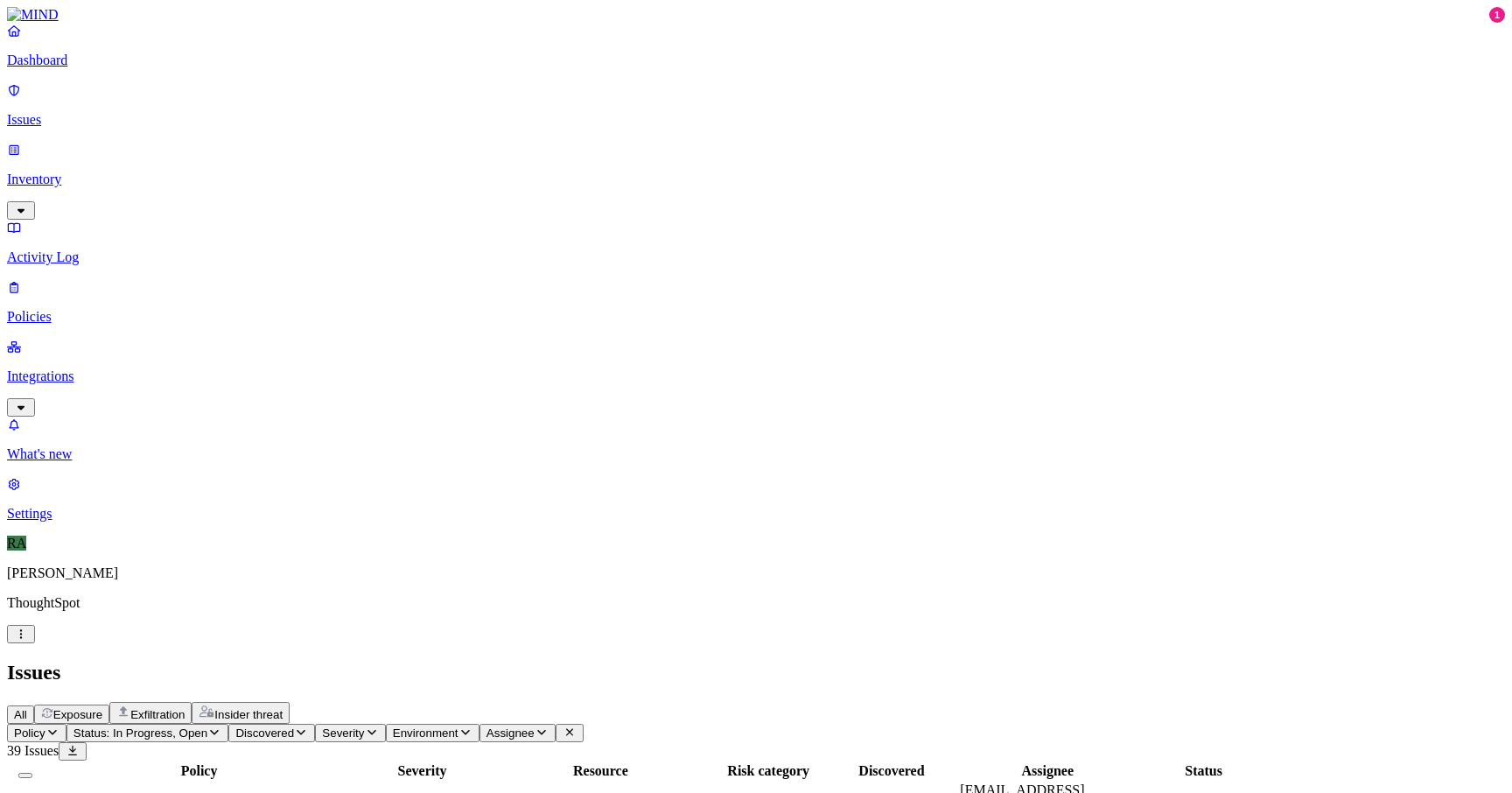
drag, startPoint x: 1181, startPoint y: 719, endPoint x: 1252, endPoint y: 722, distance: 71.1
drag, startPoint x: 1176, startPoint y: 610, endPoint x: 1262, endPoint y: 618, distance: 86.4
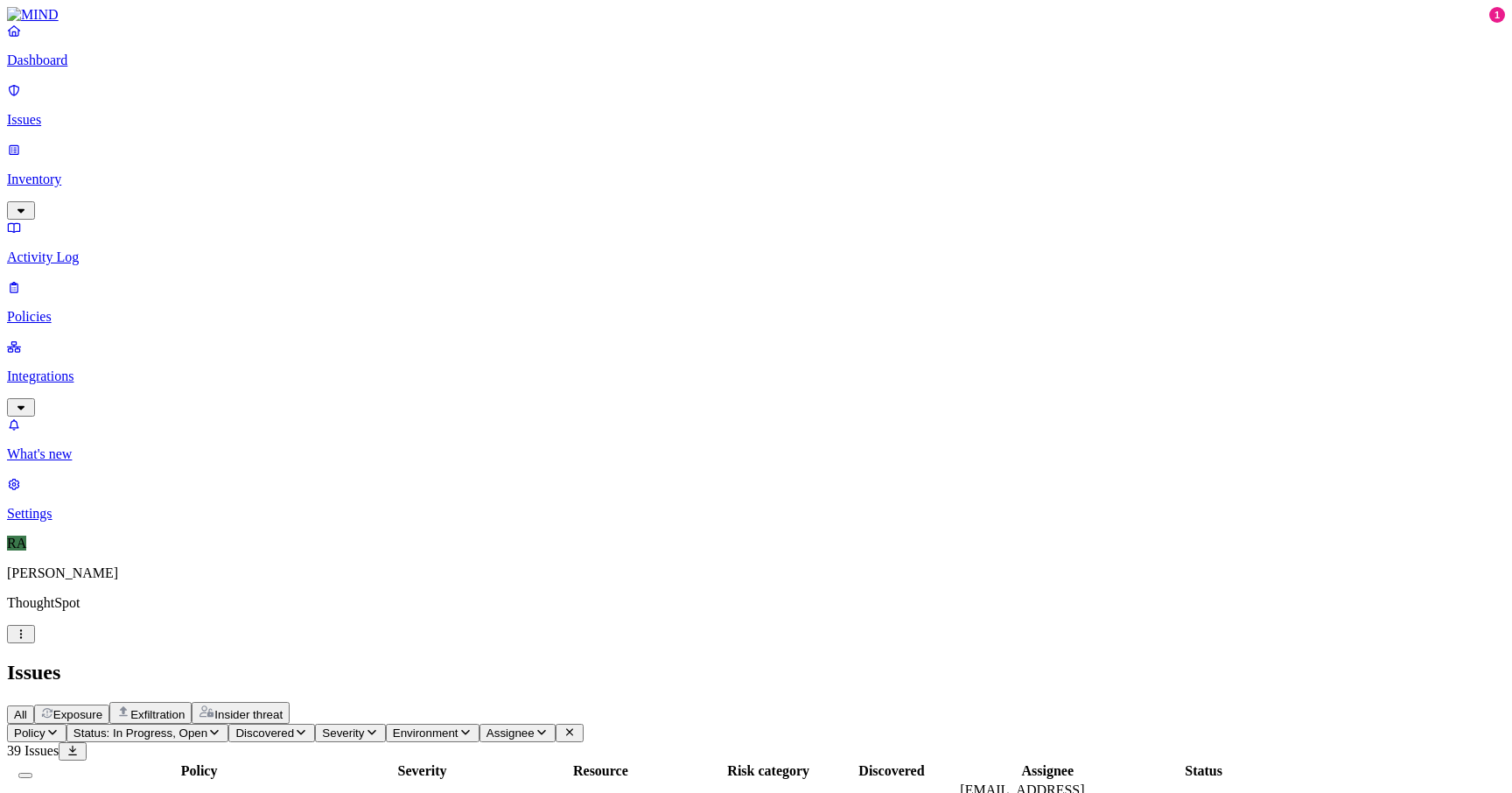
copy span "prawaan.singh"
drag, startPoint x: 1178, startPoint y: 337, endPoint x: 1256, endPoint y: 338, distance: 78.0
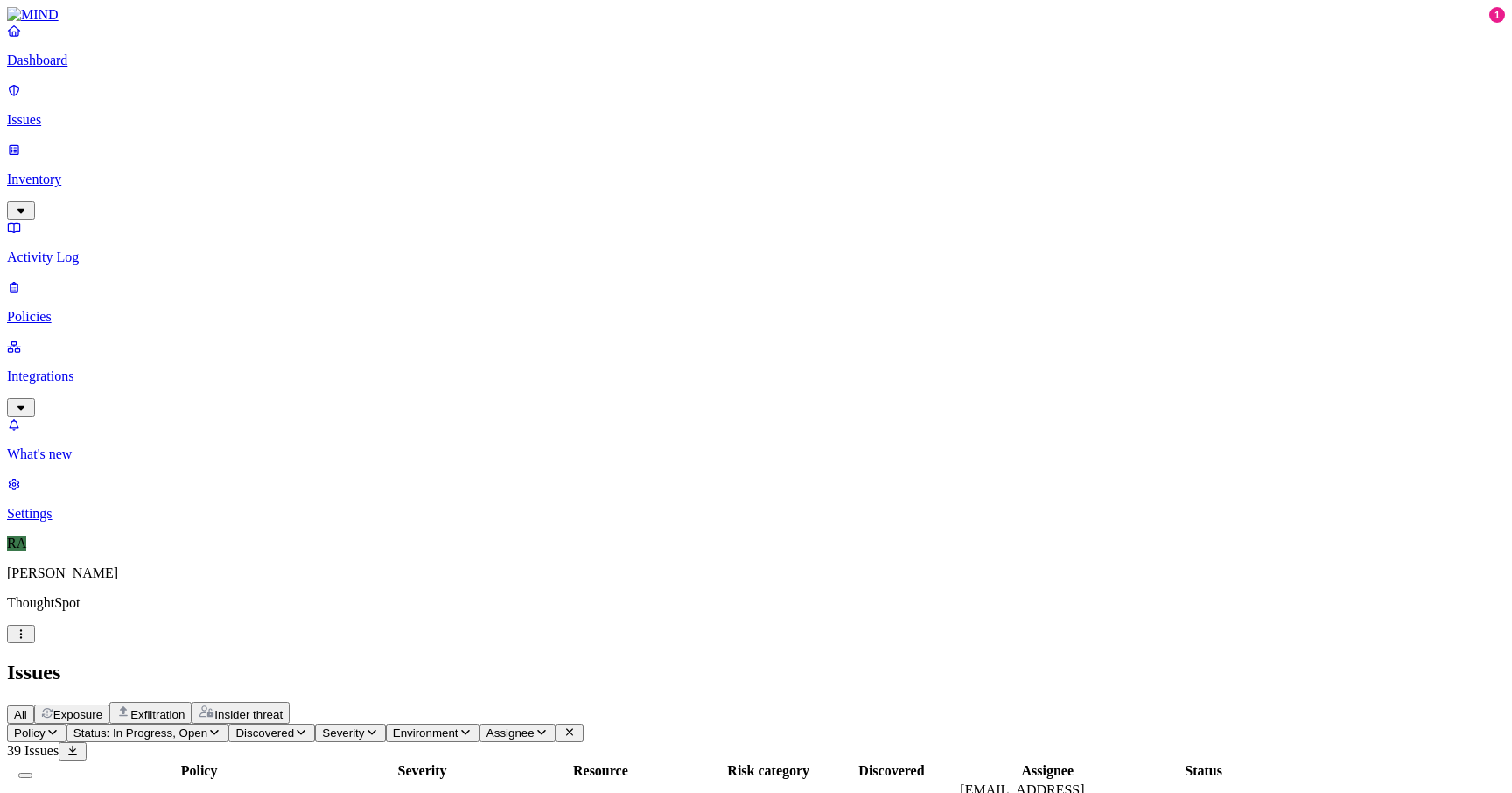
scroll to position [362, 0]
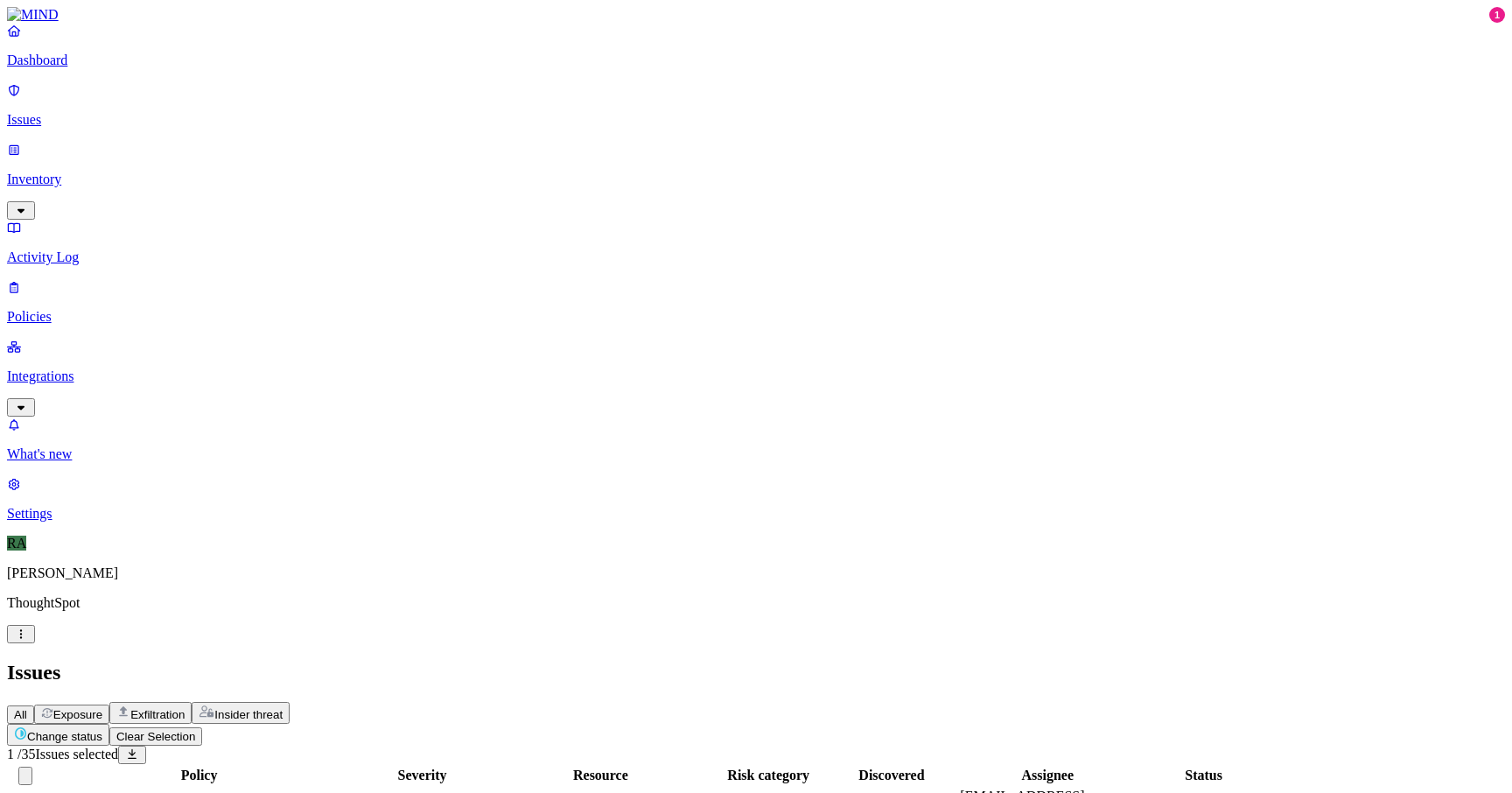
scroll to position [473, 0]
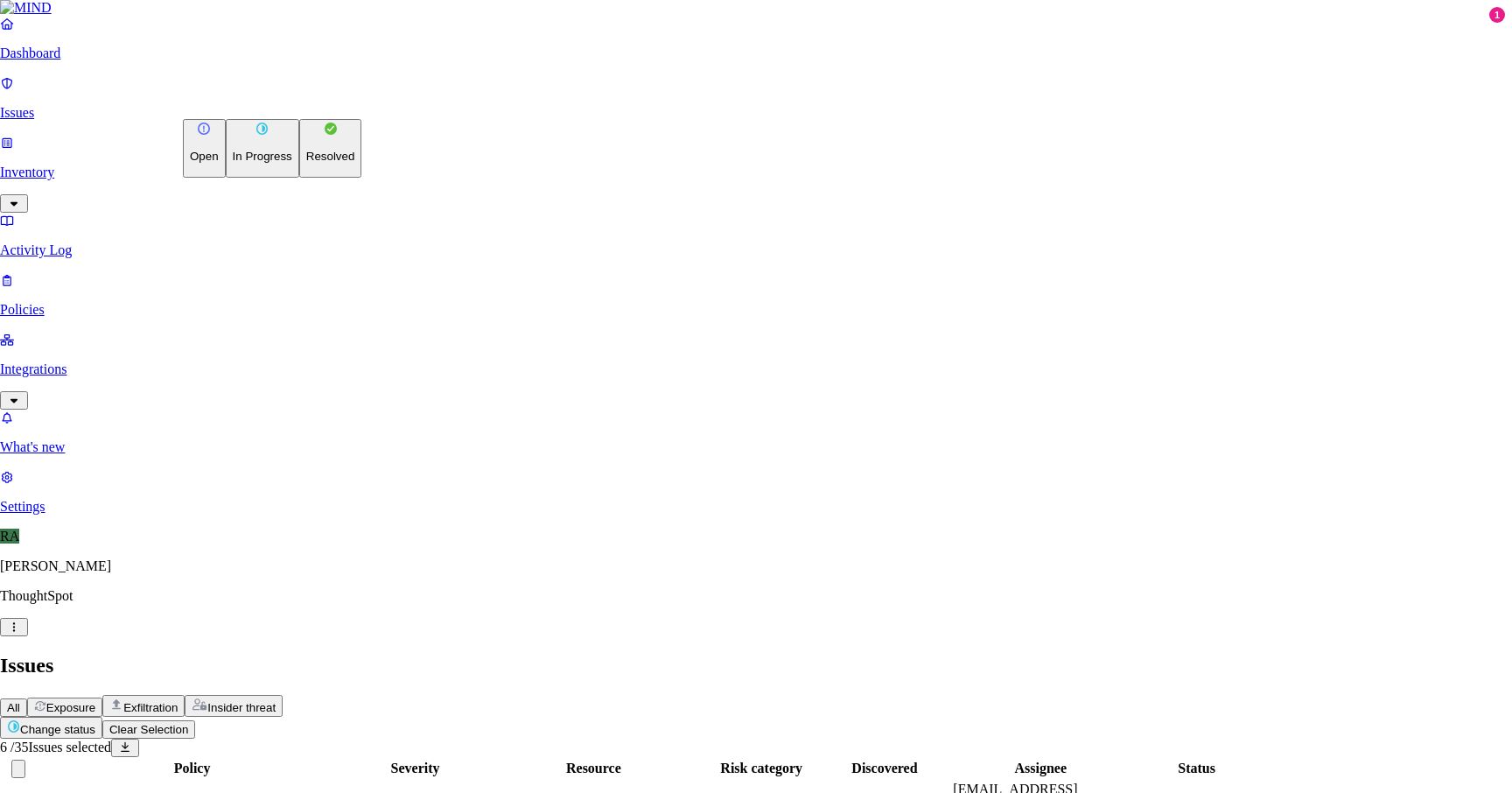
click at [306, 163] on p "Resolved" at bounding box center [331, 156] width 49 height 13
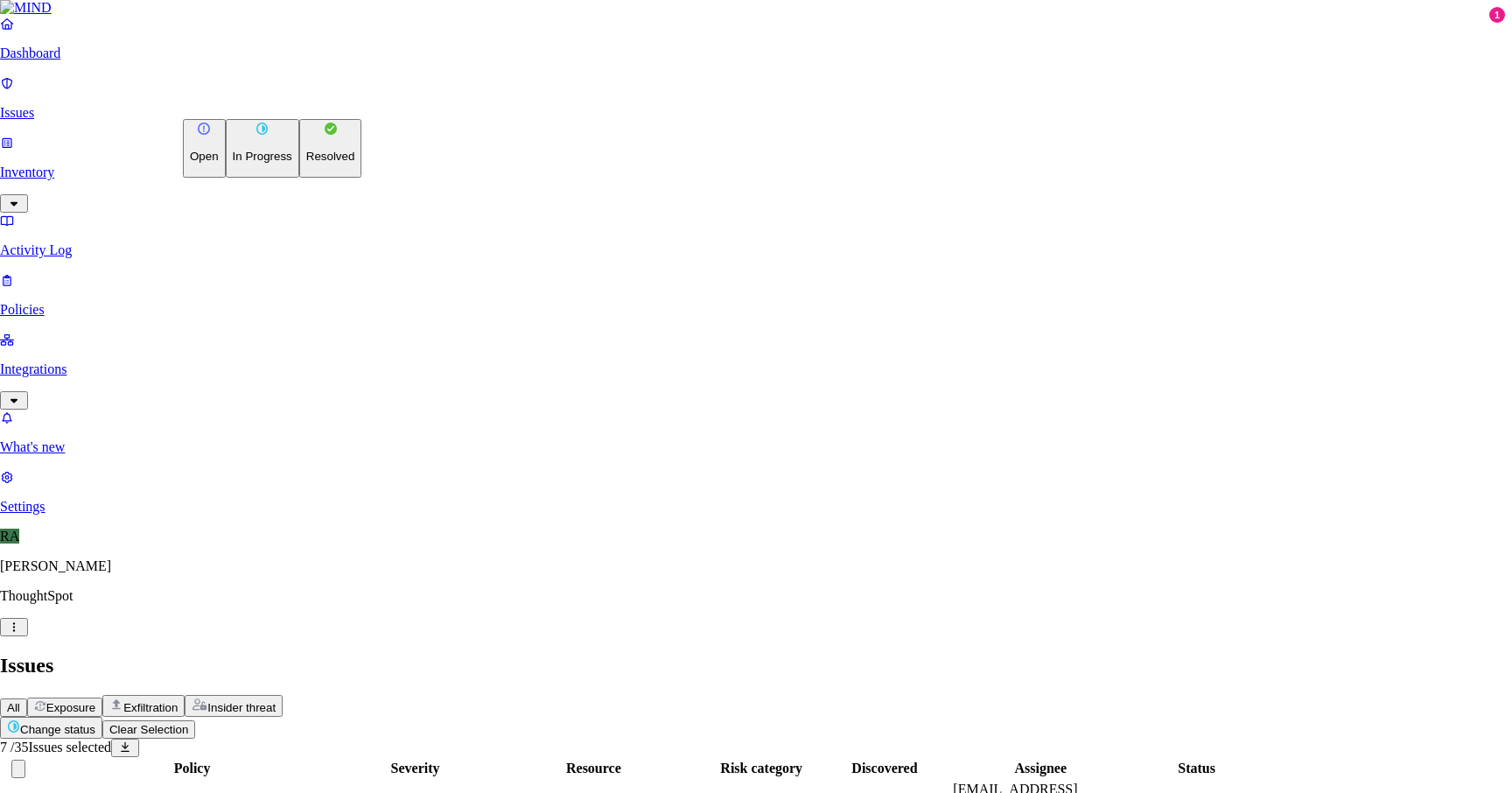
click at [271, 163] on p "In Progress" at bounding box center [262, 156] width 59 height 13
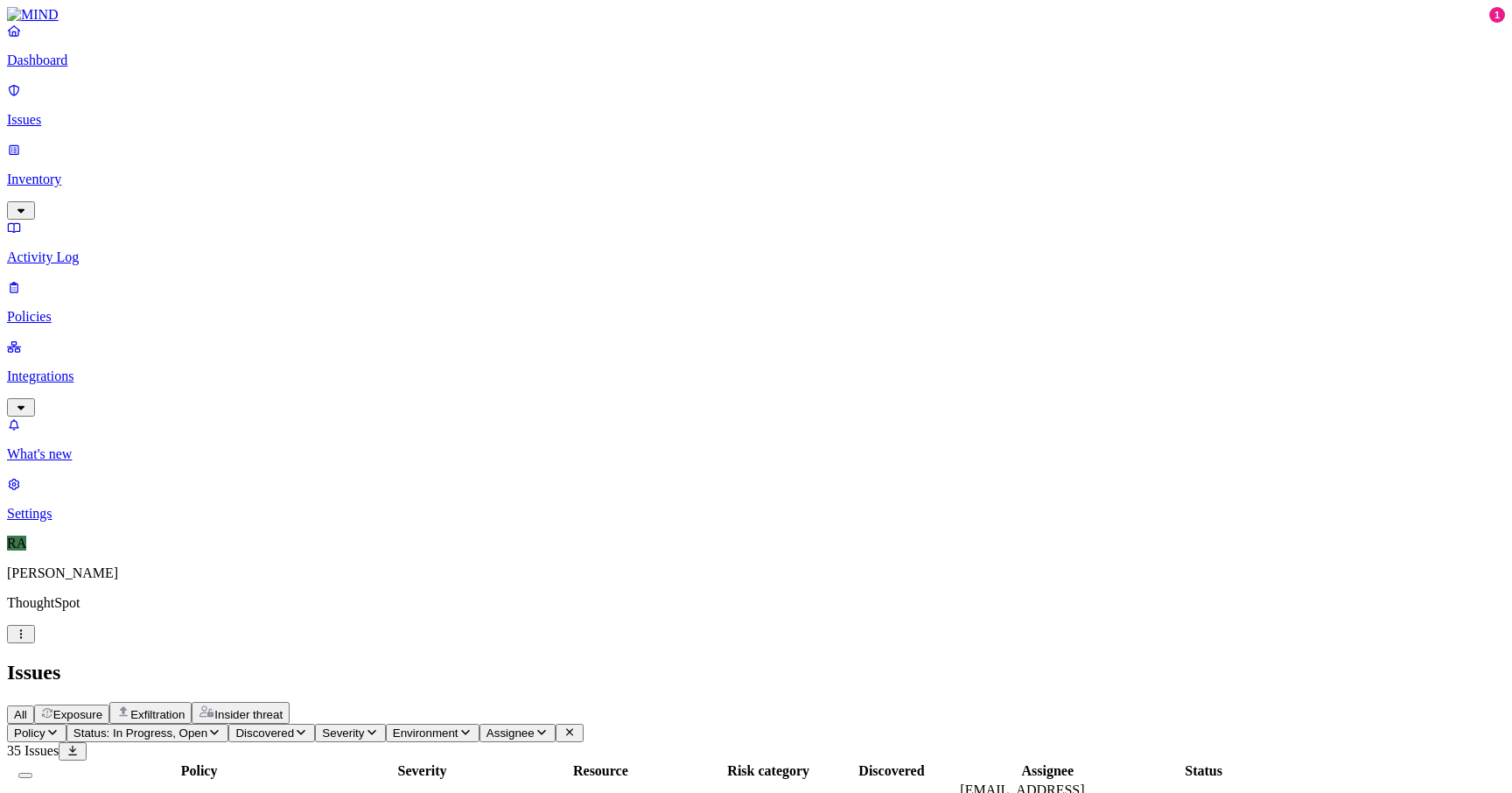
click at [208, 727] on span "Status: In Progress, Open" at bounding box center [140, 734] width 133 height 13
click at [325, 204] on img at bounding box center [325, 210] width 13 height 14
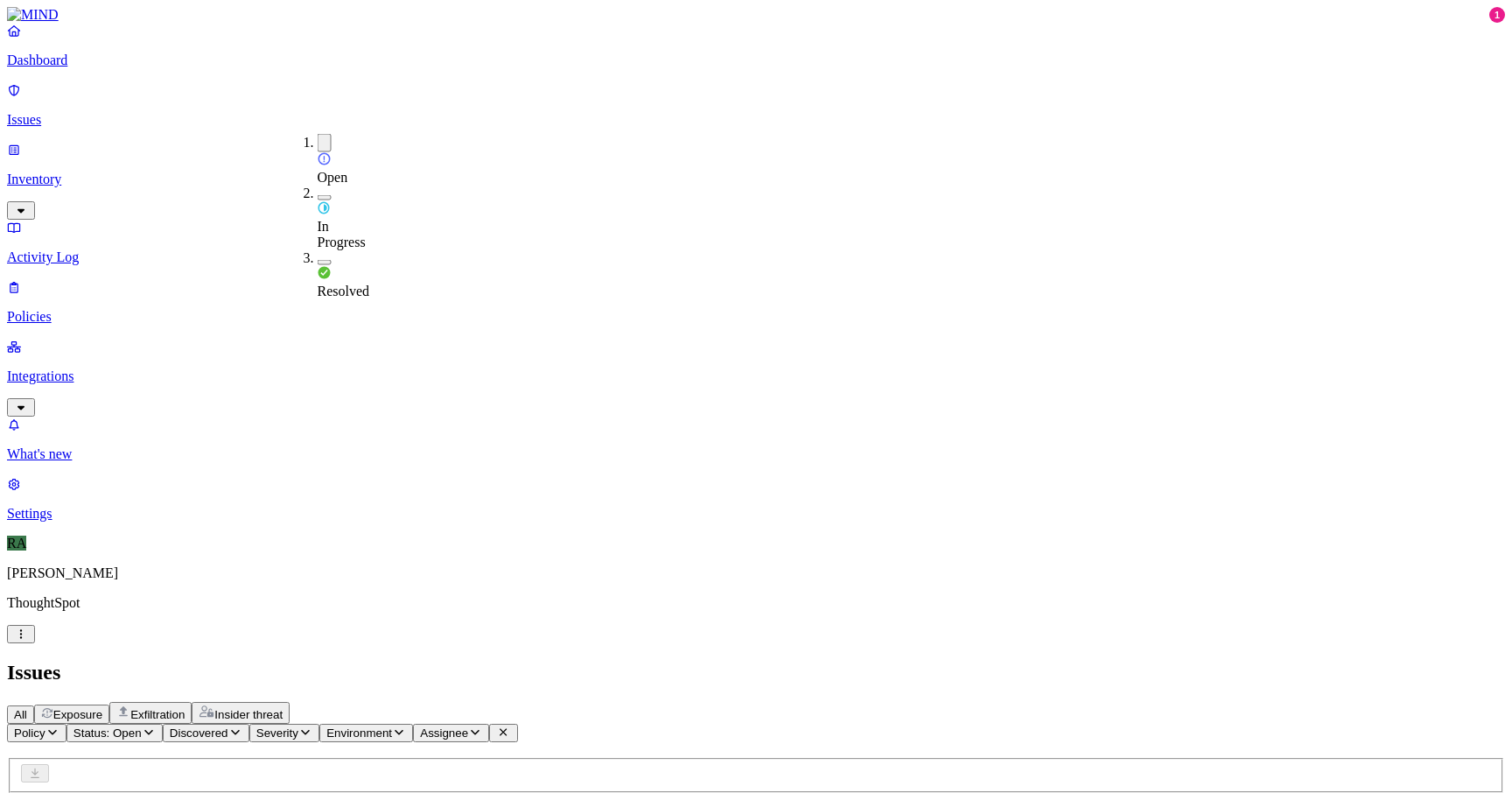
scroll to position [91, 0]
click at [494, 661] on h2 "Issues" at bounding box center [756, 673] width 1498 height 24
drag, startPoint x: 1175, startPoint y: 263, endPoint x: 1237, endPoint y: 265, distance: 62.0
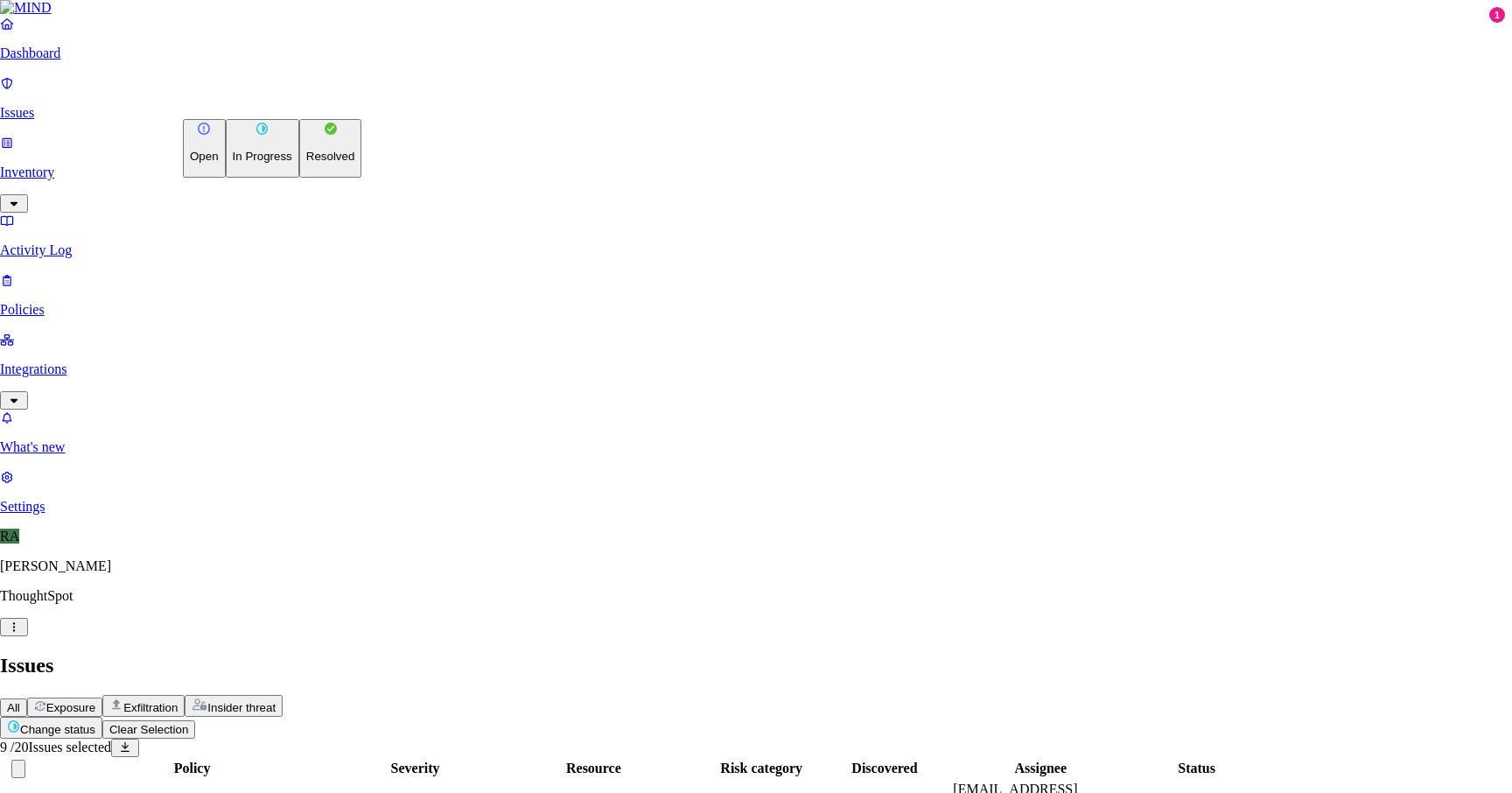
click at [306, 163] on p "Resolved" at bounding box center [331, 156] width 49 height 13
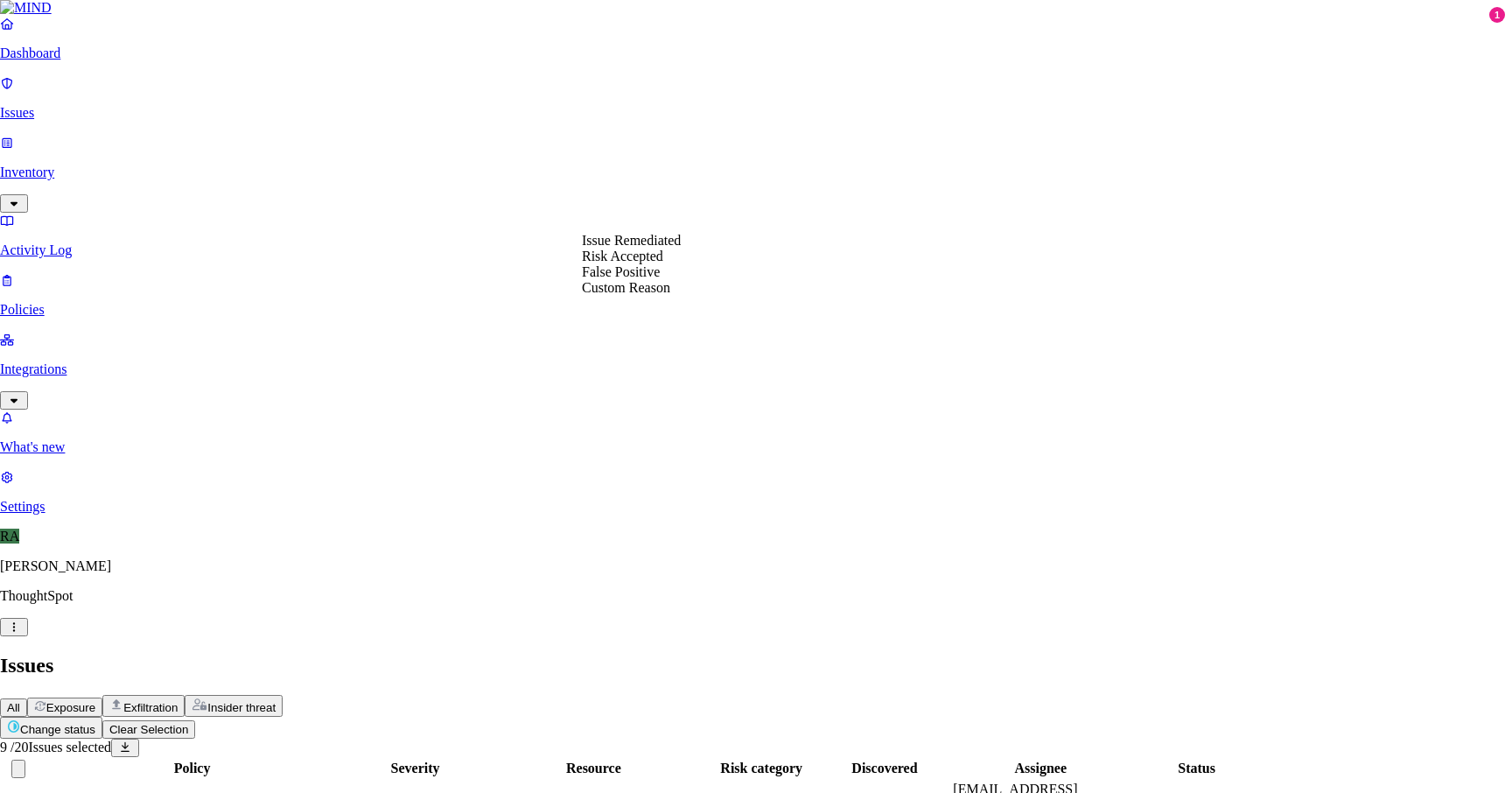
select select "Risk Accepted"
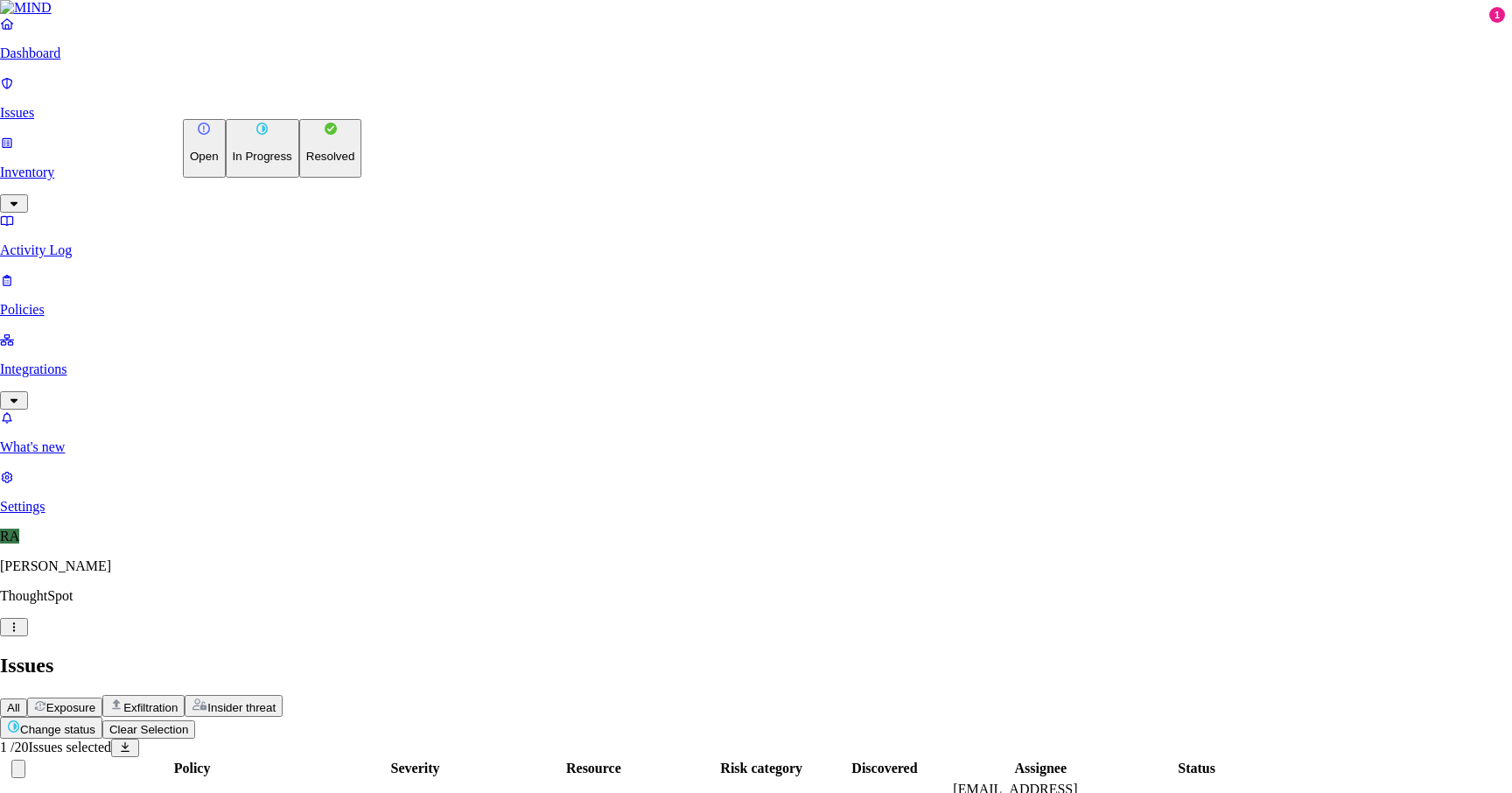
click at [284, 102] on html "Dashboard Issues Inventory Activity Log Policies Integrations What's new 1 Sett…" at bounding box center [756, 711] width 1512 height 1422
click at [299, 177] on button "Resolved" at bounding box center [330, 148] width 63 height 59
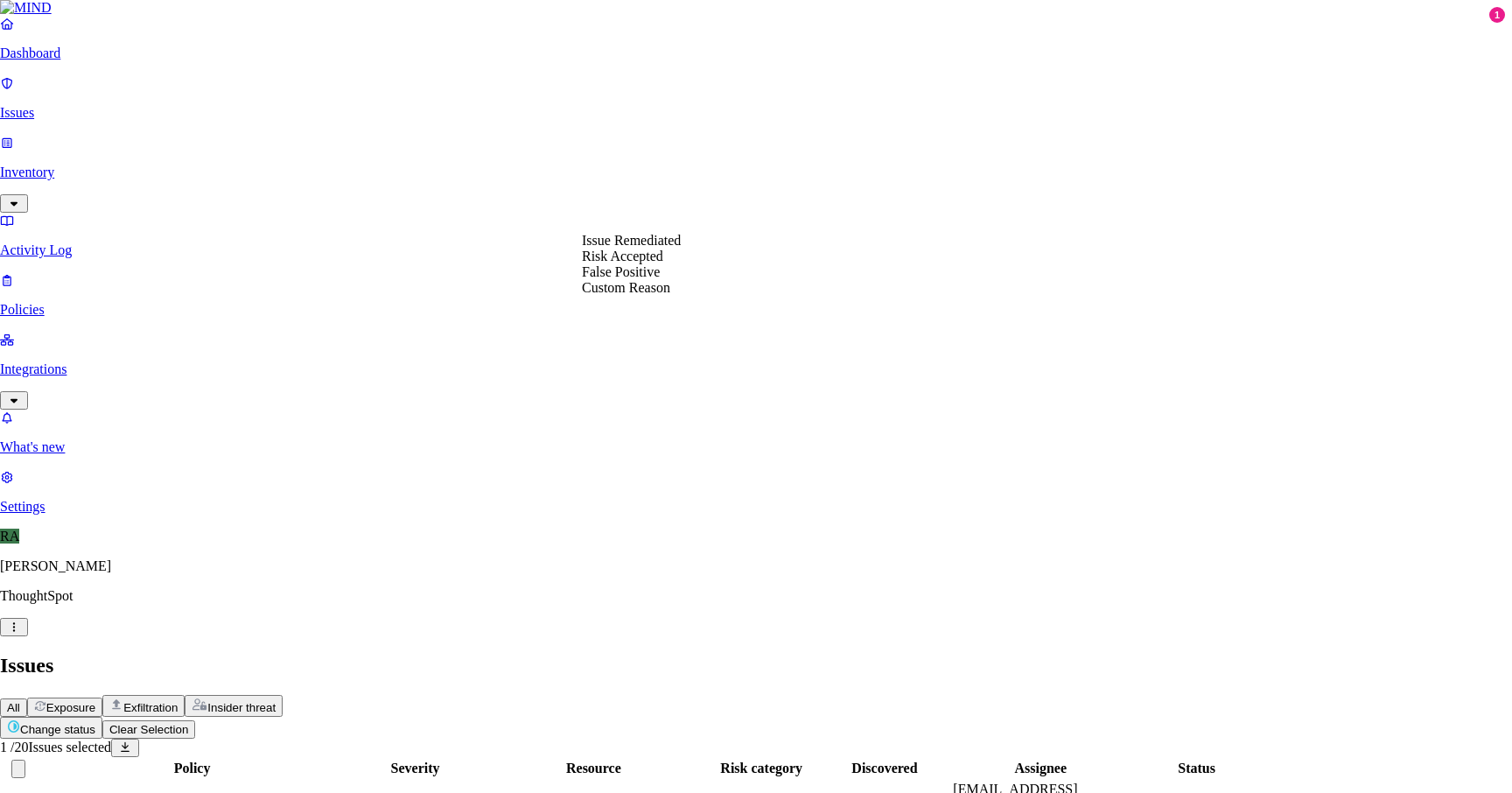
select select "Custom Reason"
type textarea "user deactivated"
